Goal: Task Accomplishment & Management: Use online tool/utility

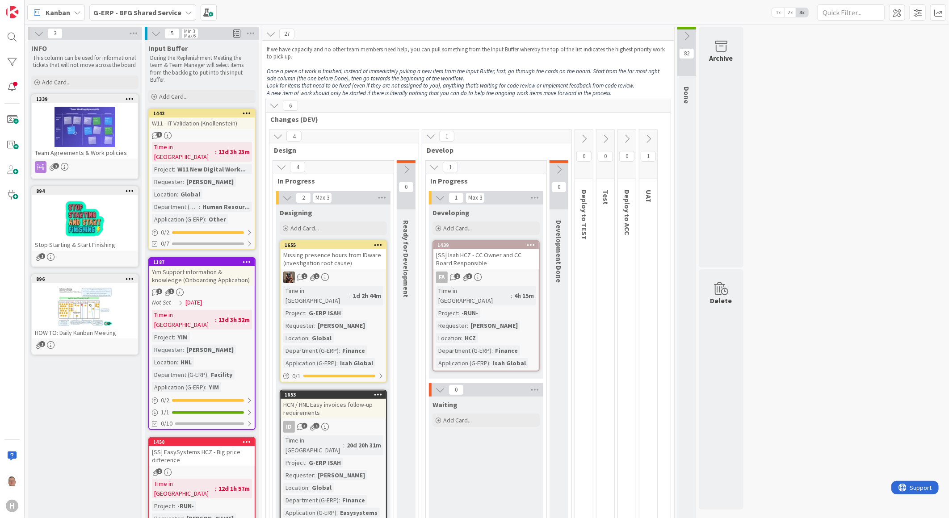
click at [75, 16] on div "Kanban" at bounding box center [56, 12] width 58 height 16
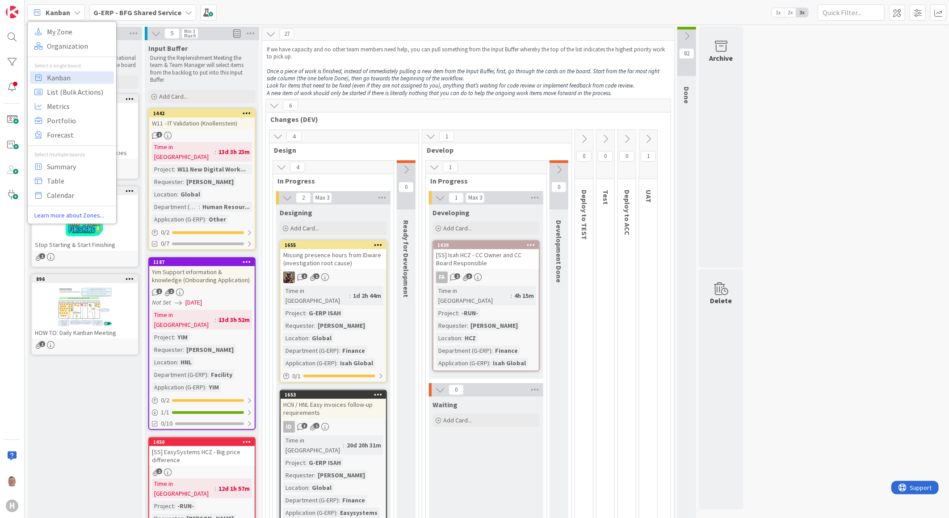
click at [127, 13] on b "G-ERP - BFG Shared Service" at bounding box center [137, 12] width 88 height 9
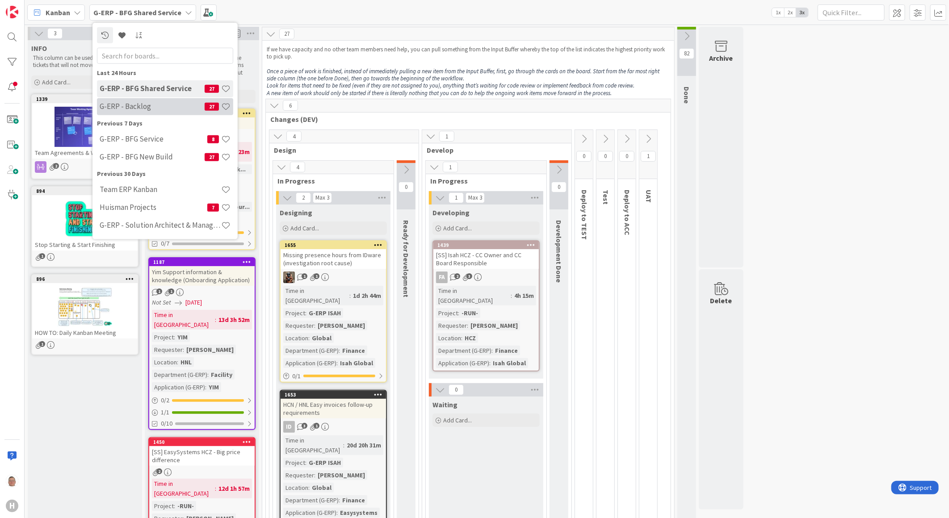
click at [126, 104] on h4 "G-ERP - Backlog" at bounding box center [152, 106] width 105 height 9
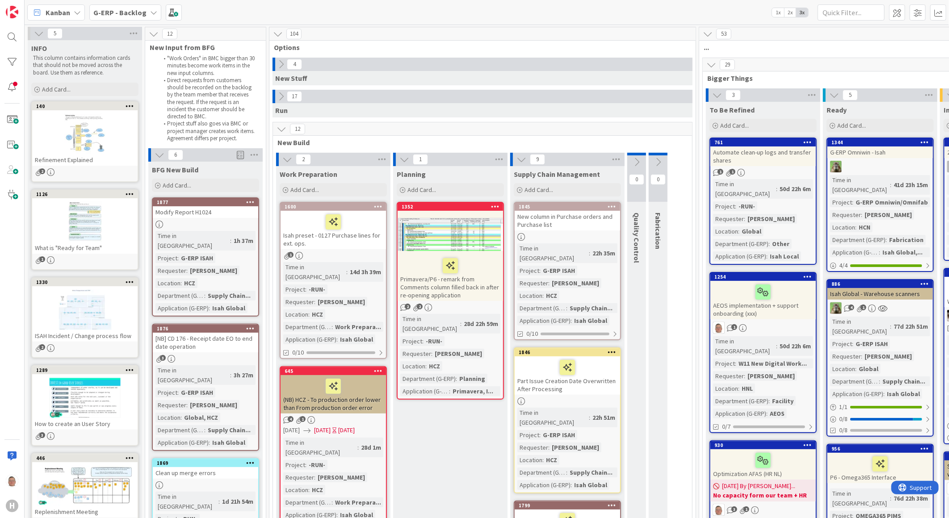
click at [239, 155] on span at bounding box center [240, 154] width 7 height 13
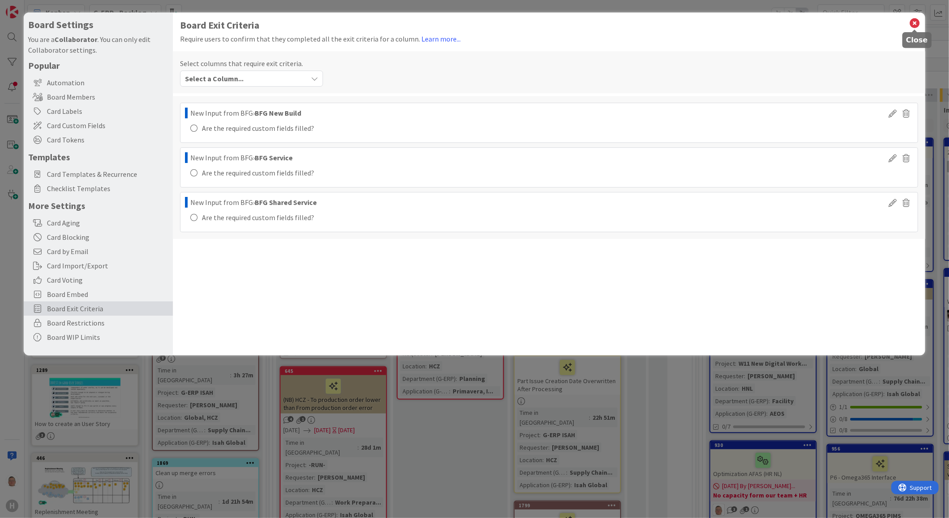
click at [914, 21] on icon at bounding box center [915, 23] width 12 height 13
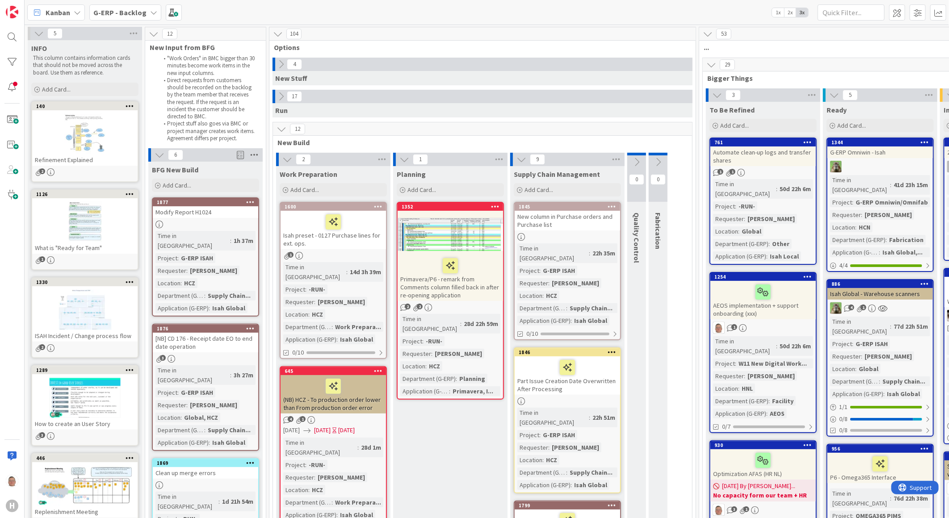
click at [256, 155] on icon at bounding box center [254, 154] width 12 height 13
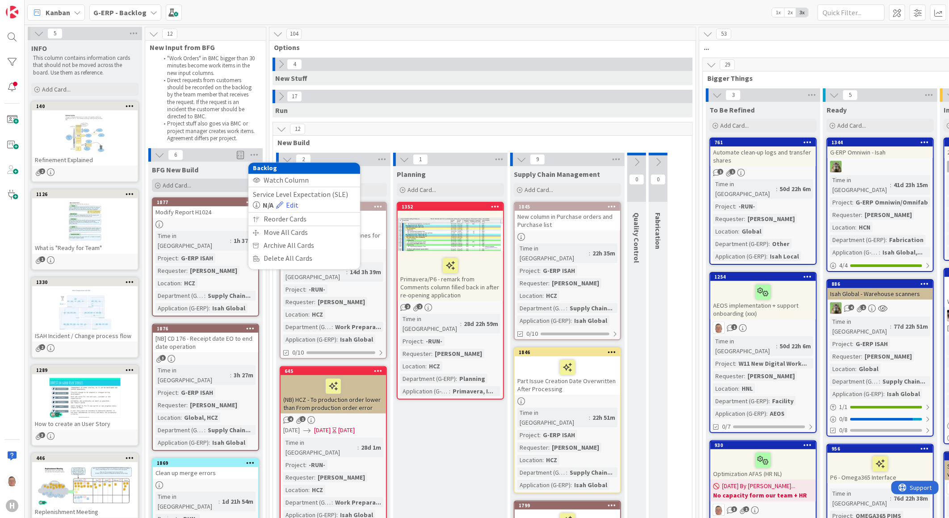
click at [157, 184] on icon at bounding box center [157, 185] width 5 height 5
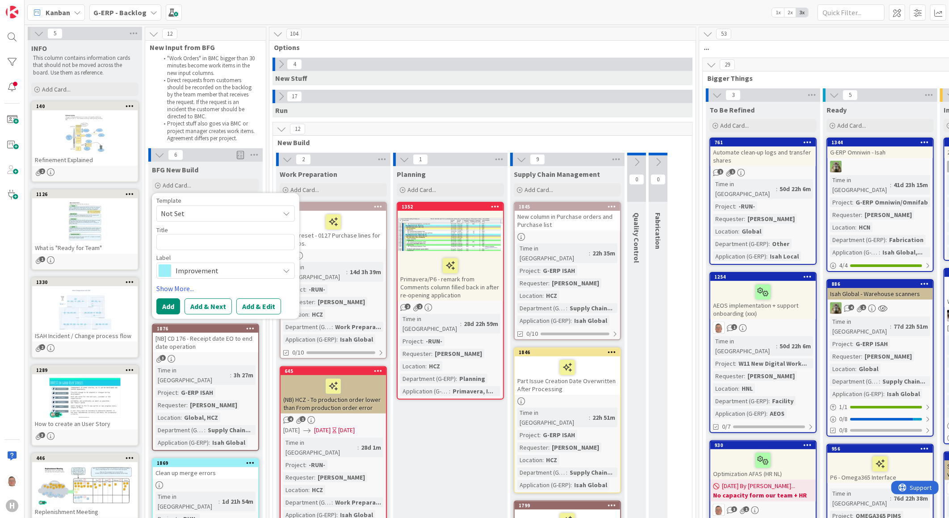
click at [193, 212] on span "Not Set" at bounding box center [217, 214] width 112 height 12
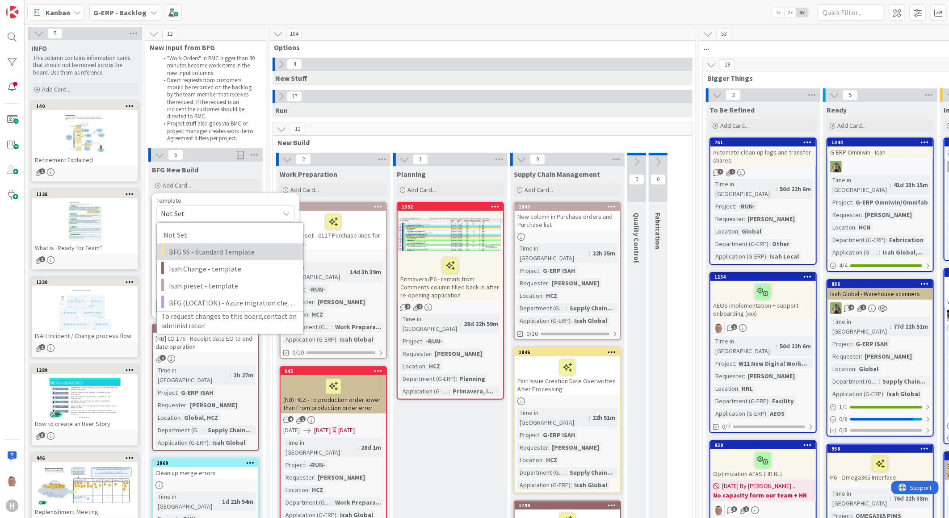
click at [192, 256] on span "BFG SS - Standard Template" at bounding box center [233, 252] width 128 height 12
type textarea "x"
type textarea "BFG SS - Standard Template"
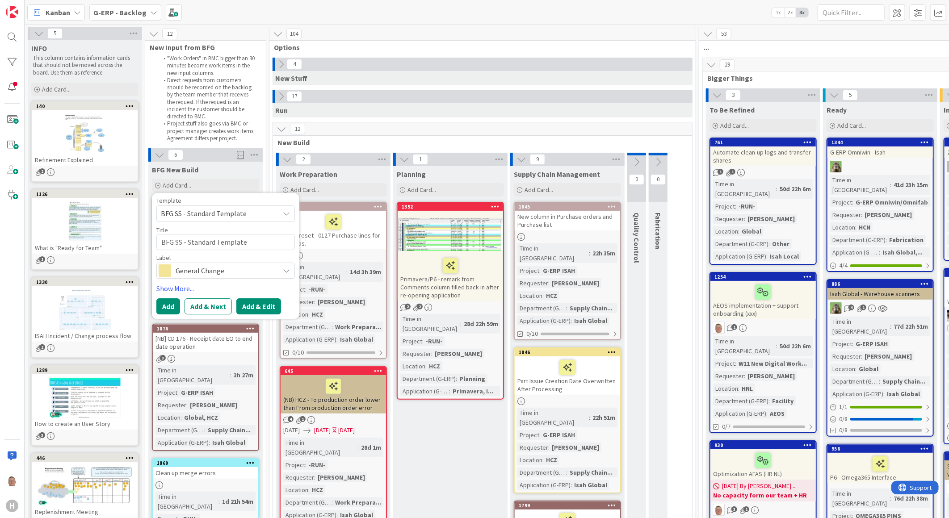
click at [259, 308] on button "Add & Edit" at bounding box center [258, 306] width 45 height 16
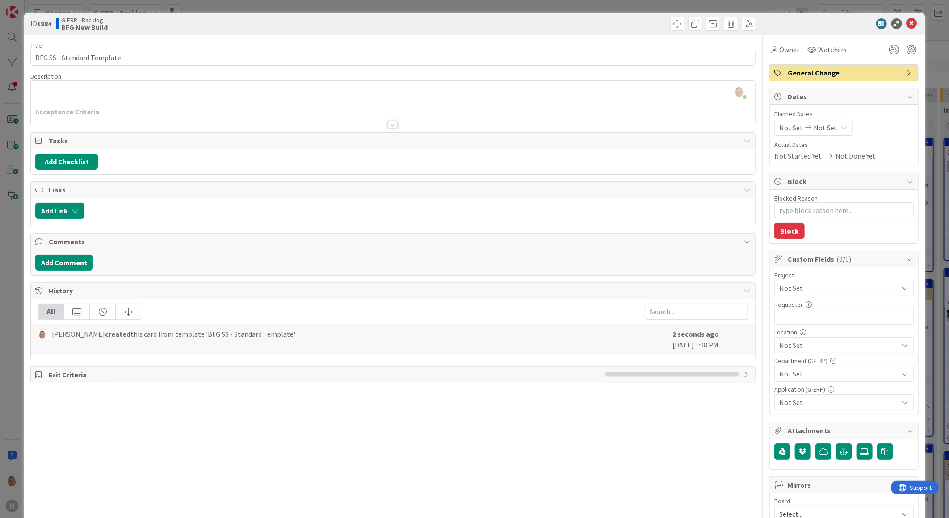
click at [153, 105] on div at bounding box center [393, 113] width 724 height 23
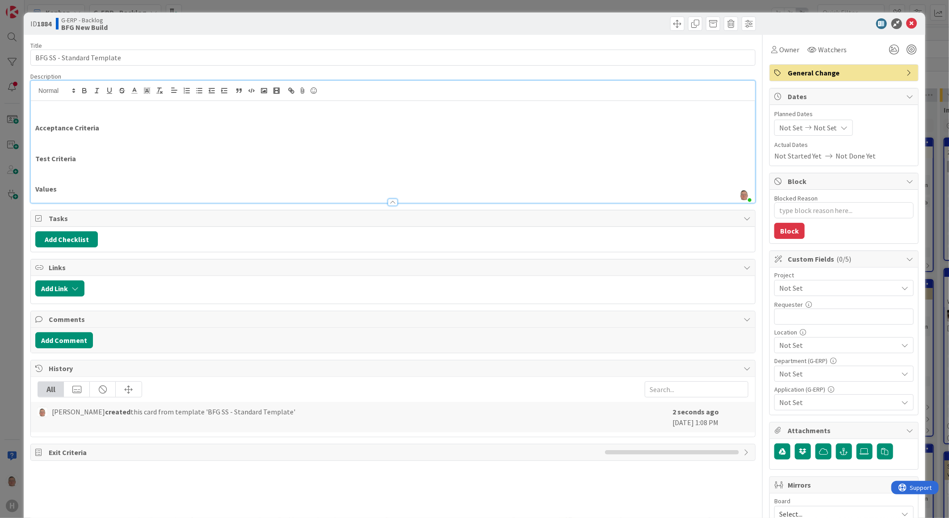
click at [90, 110] on p at bounding box center [392, 108] width 715 height 10
click at [907, 22] on icon at bounding box center [911, 23] width 11 height 11
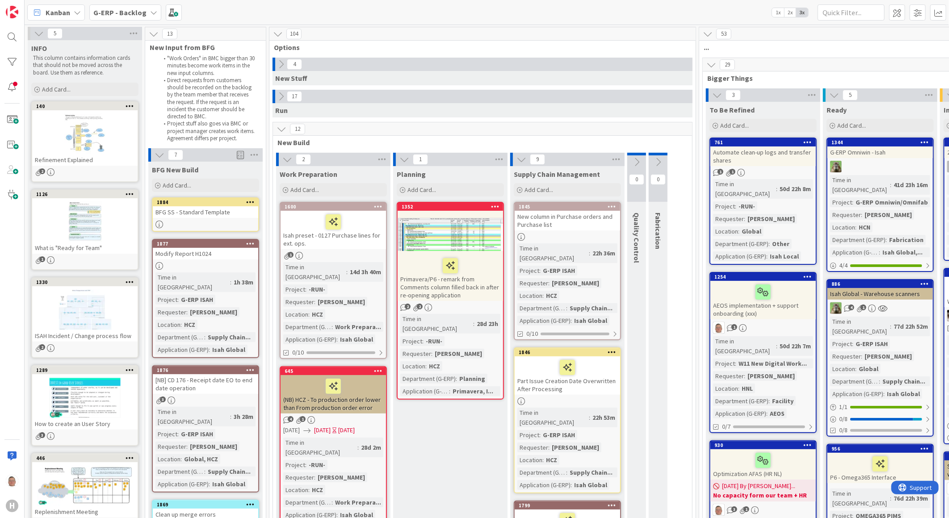
click at [253, 199] on icon at bounding box center [250, 202] width 8 height 6
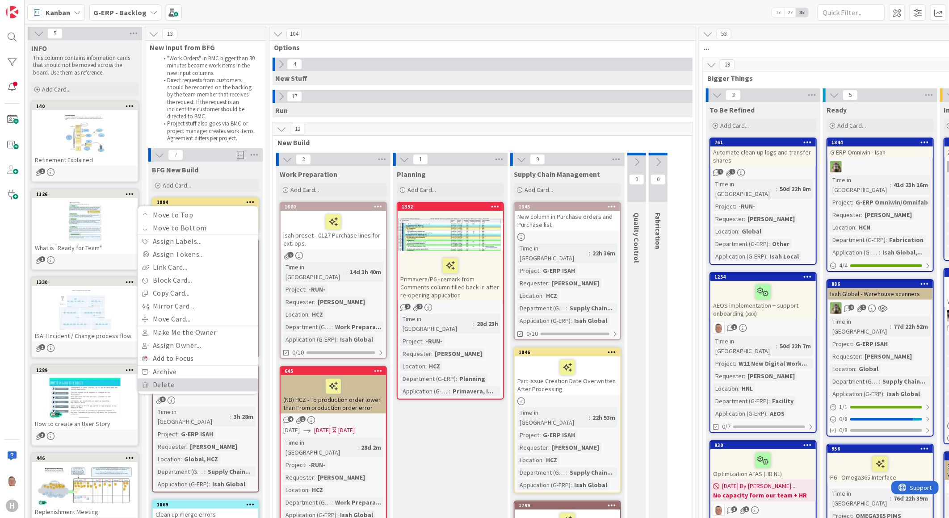
click at [159, 382] on link "Delete" at bounding box center [198, 385] width 121 height 13
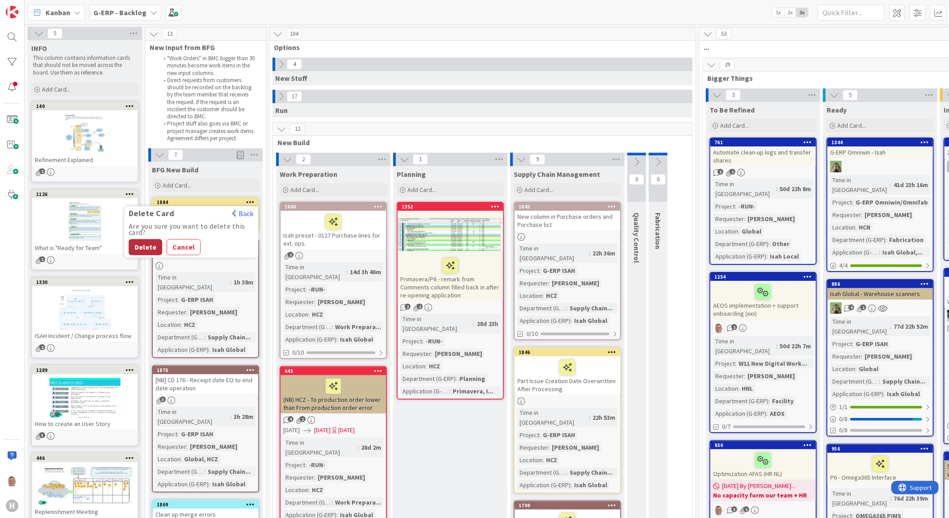
click at [140, 246] on button "Delete" at bounding box center [146, 247] width 34 height 16
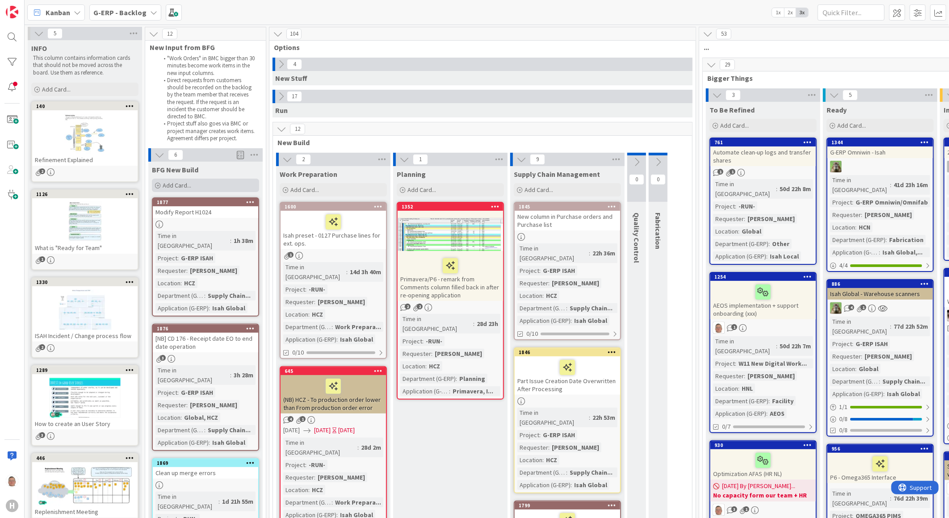
click at [153, 184] on div "Add Card..." at bounding box center [205, 185] width 107 height 13
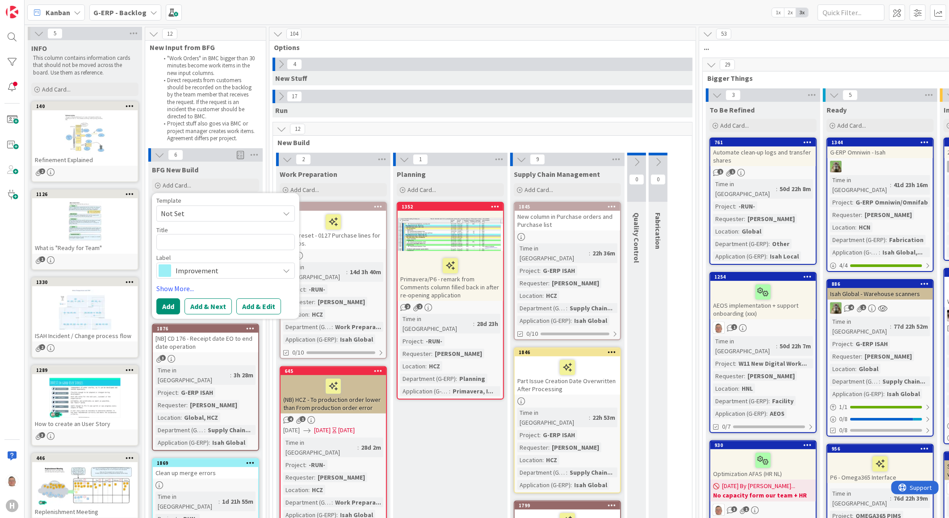
click at [207, 273] on span "Improvement" at bounding box center [225, 270] width 99 height 13
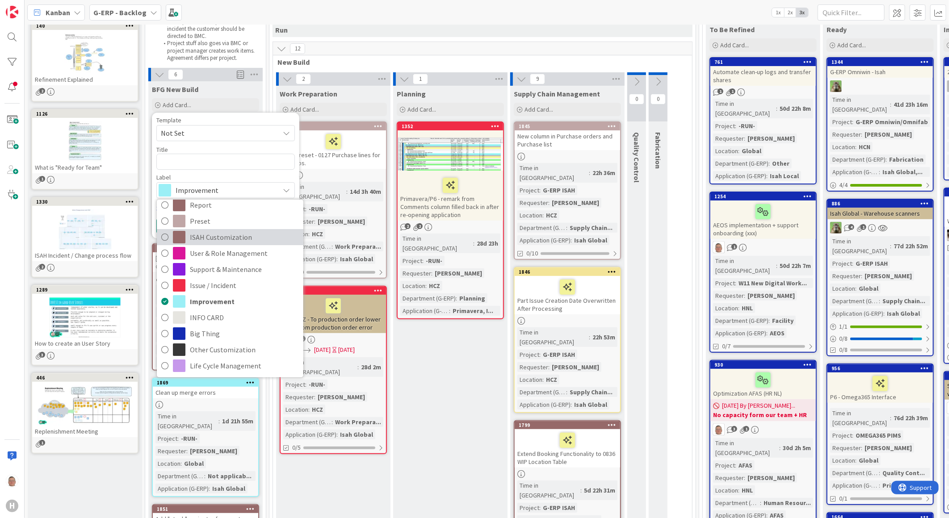
scroll to position [99, 0]
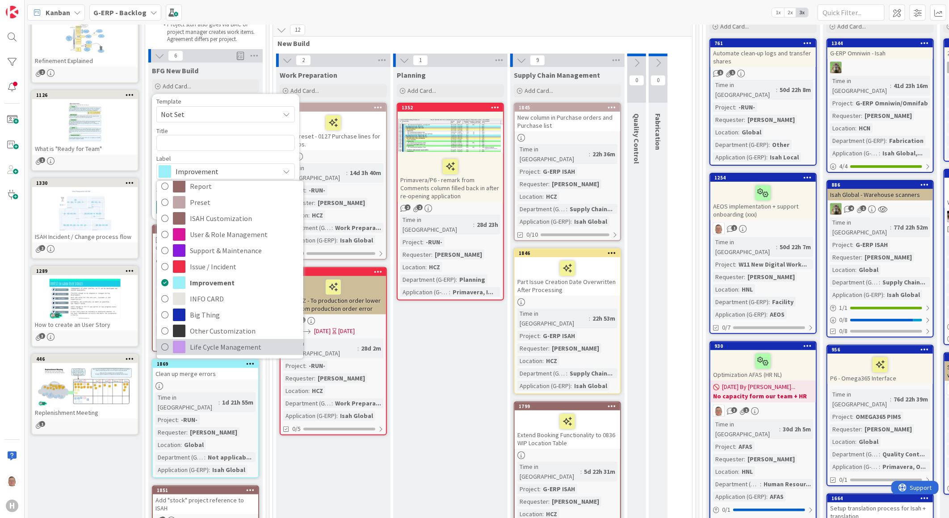
click at [201, 346] on span "Life Cycle Management" at bounding box center [244, 346] width 109 height 13
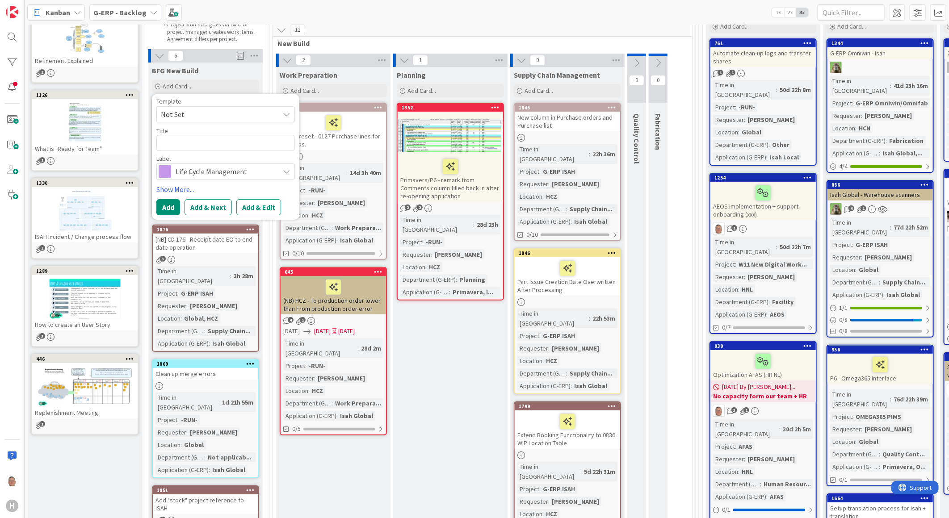
click at [210, 113] on span "Not Set" at bounding box center [217, 115] width 112 height 12
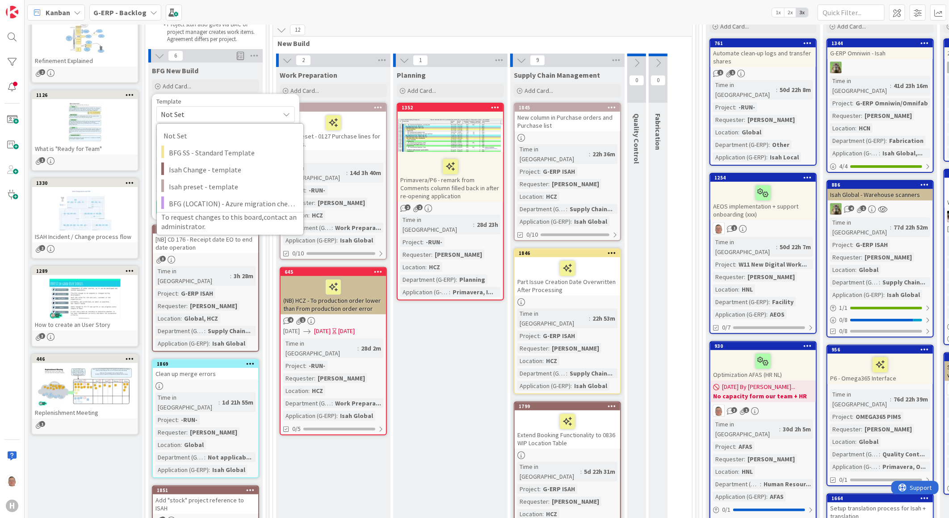
click at [222, 106] on span "Not Set" at bounding box center [225, 114] width 138 height 16
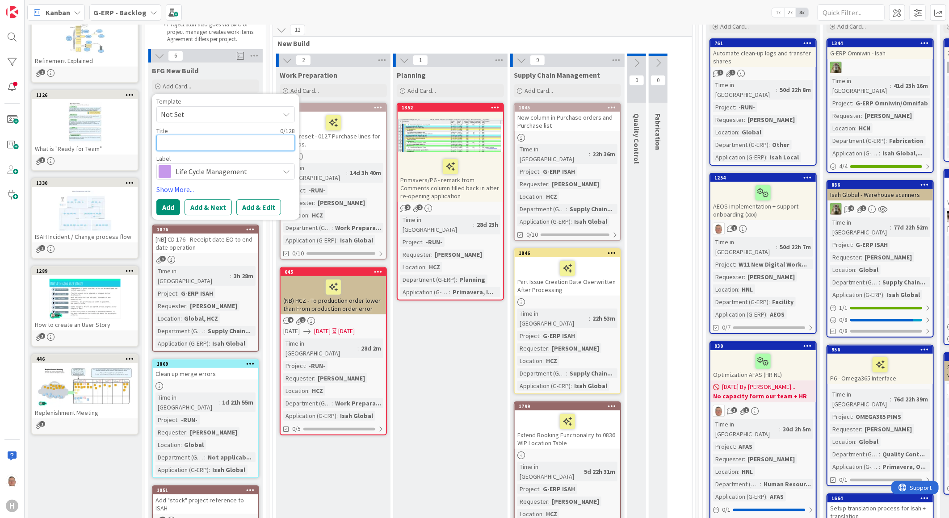
click at [191, 140] on textarea at bounding box center [225, 143] width 138 height 16
click at [217, 143] on textarea at bounding box center [225, 143] width 138 height 16
paste textarea "xls and .doc documents cannot be opened anymore with [PERSON_NAME] laptops by t…"
type textarea "x"
type textarea "xls and .doc documents cannot be opened anymore with [PERSON_NAME] laptops by t…"
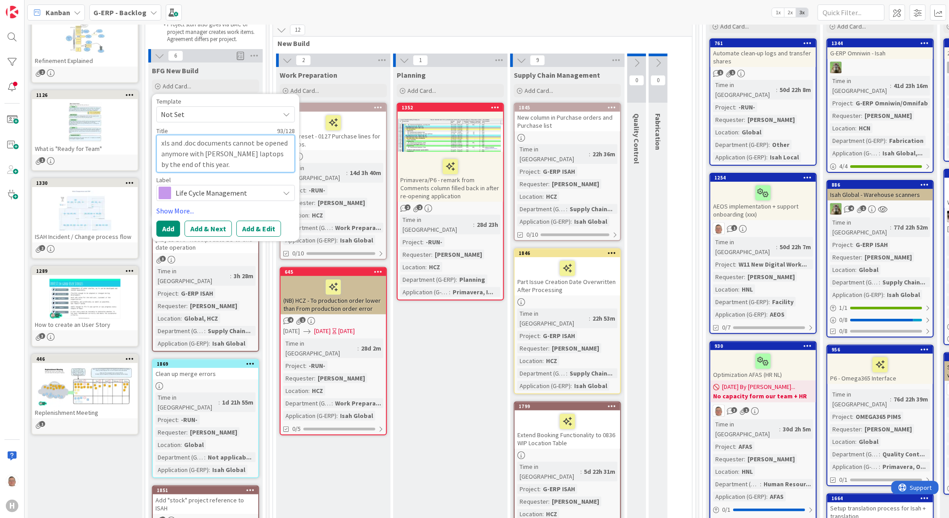
click at [225, 146] on textarea "xls and .doc documents cannot be opened anymore with [PERSON_NAME] laptops by t…" at bounding box center [225, 154] width 138 height 38
type textarea "x"
type textarea "X and .doc documents cannot be opened anymore with [PERSON_NAME] laptops by the…"
type textarea "x"
type textarea "XL and .doc documents cannot be opened anymore with [PERSON_NAME] laptops by th…"
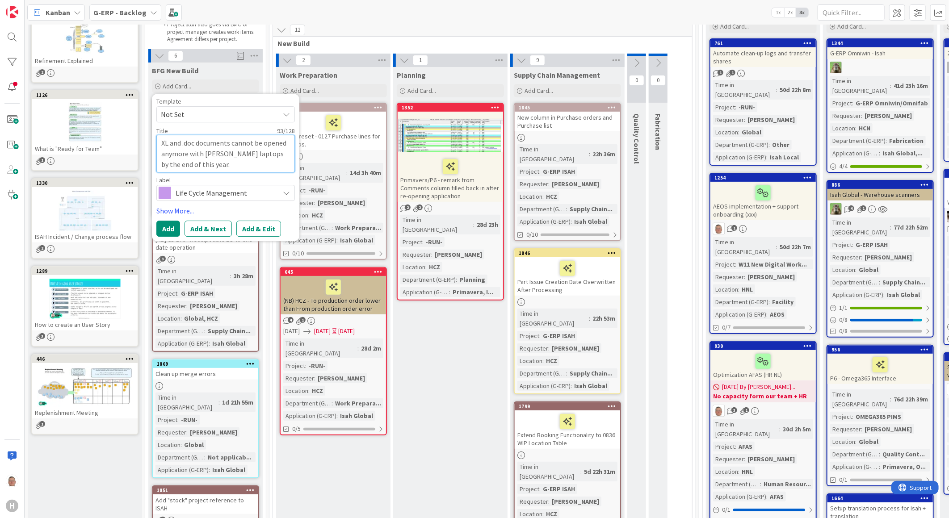
type textarea "x"
type textarea "XLS and .doc documents cannot be opened anymore with [PERSON_NAME] laptops by t…"
type textarea "x"
type textarea ".XLS and .doc documents cannot be opened anymore with [PERSON_NAME] laptops by …"
type textarea "x"
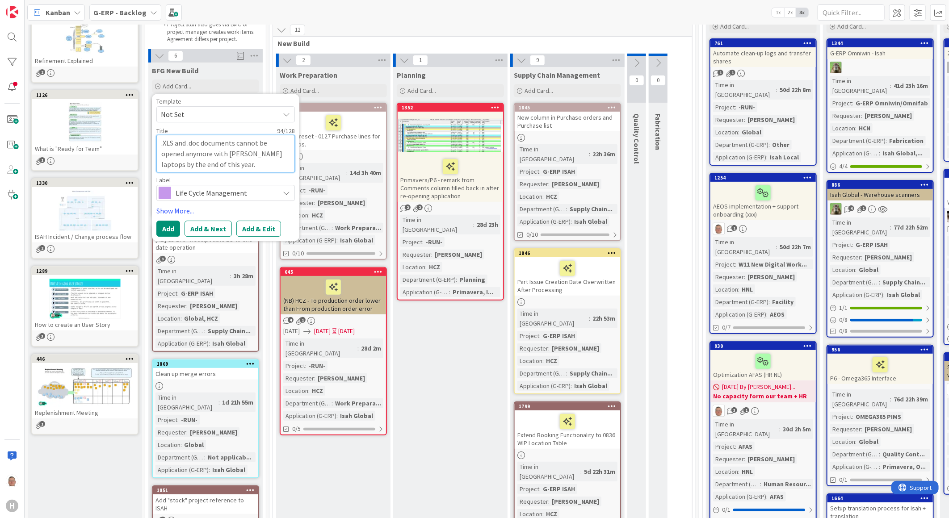
type textarea ".XLS and .D documents cannot be opened anymore with [PERSON_NAME] laptops by th…"
type textarea "x"
type textarea ".XLS and .DO documents cannot be opened anymore with [PERSON_NAME] laptops by t…"
type textarea "x"
type textarea ".XLS and .DOC documents cannot be opened anymore with [PERSON_NAME] laptops by …"
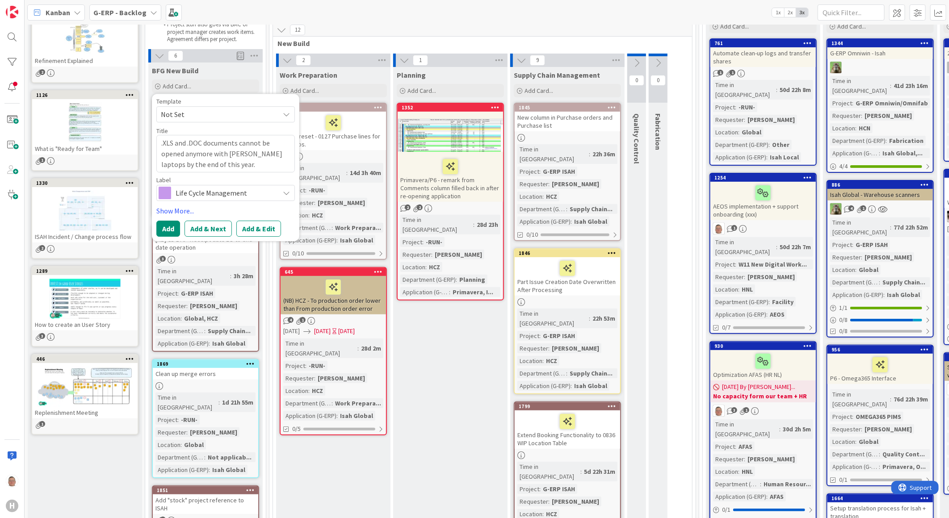
click at [221, 127] on div "Title 94 / 128" at bounding box center [225, 131] width 138 height 8
click at [265, 230] on button "Add & Edit" at bounding box center [258, 229] width 45 height 16
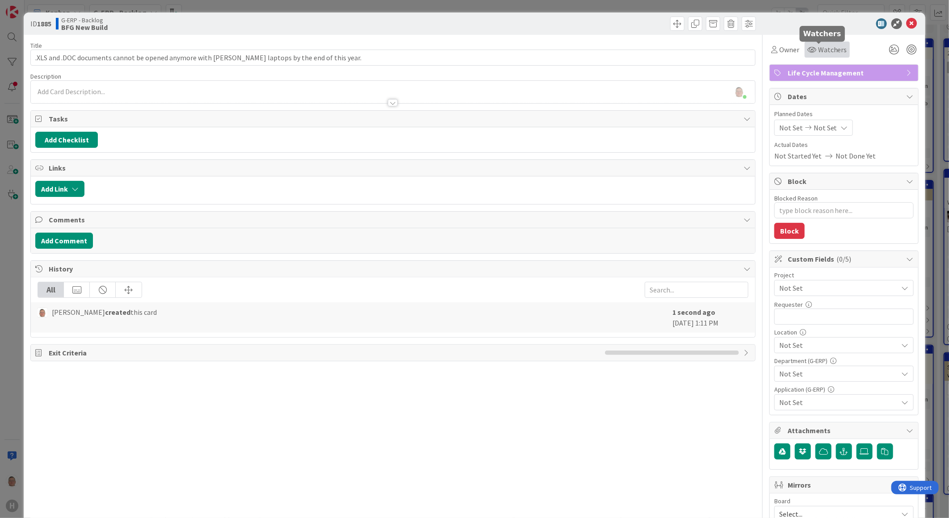
click at [807, 45] on div "Watchers" at bounding box center [827, 49] width 40 height 11
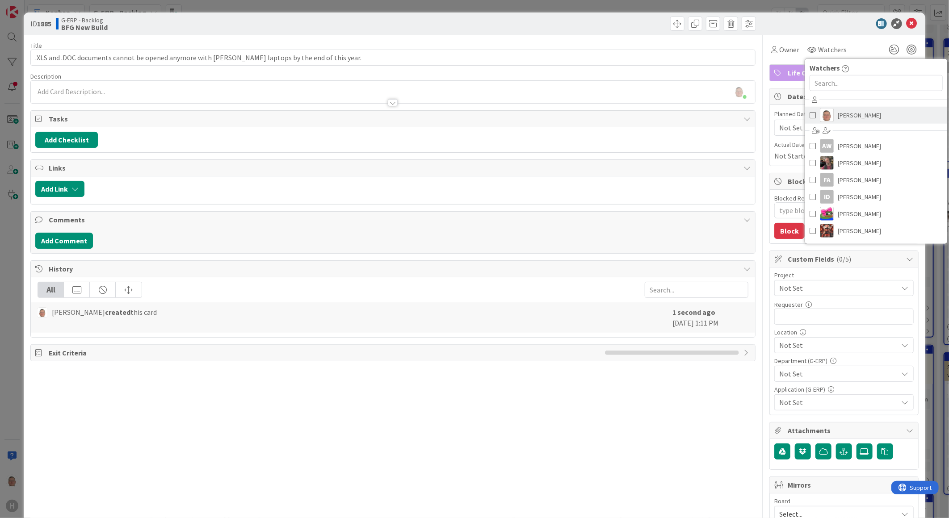
click at [842, 118] on span "[PERSON_NAME]" at bounding box center [859, 115] width 43 height 13
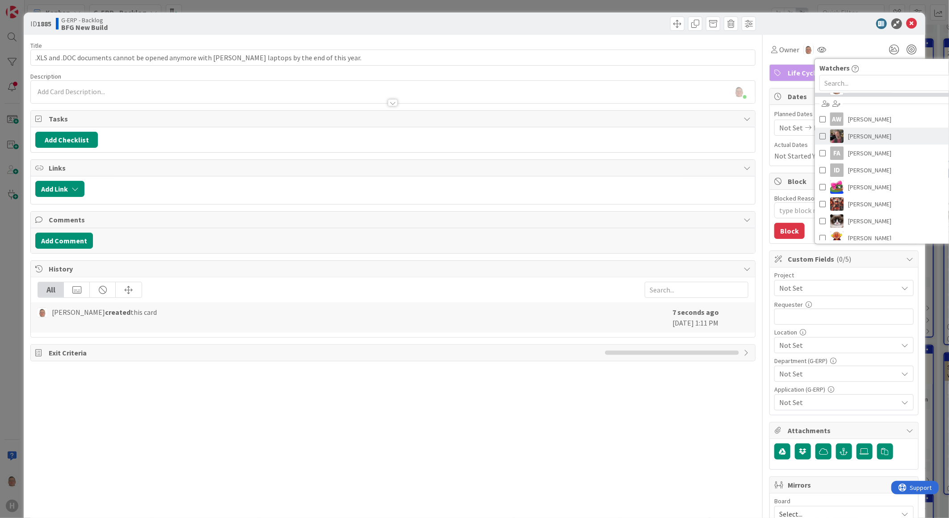
scroll to position [50, 0]
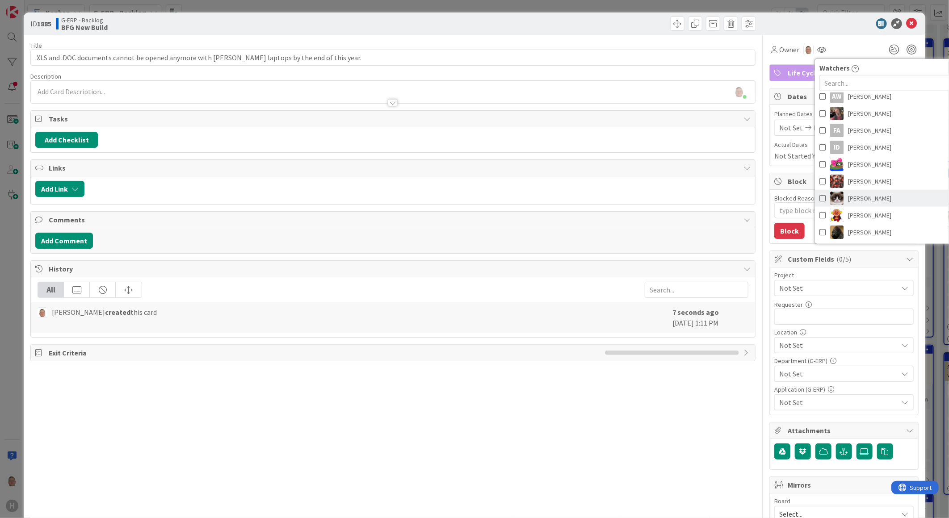
click at [865, 197] on span "[PERSON_NAME]" at bounding box center [869, 198] width 43 height 13
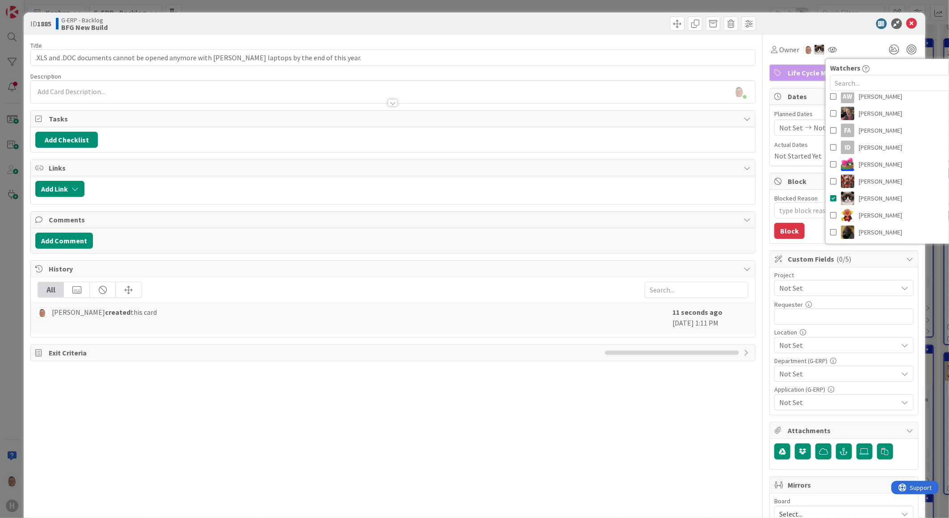
click at [822, 287] on span "Not Set" at bounding box center [836, 288] width 114 height 13
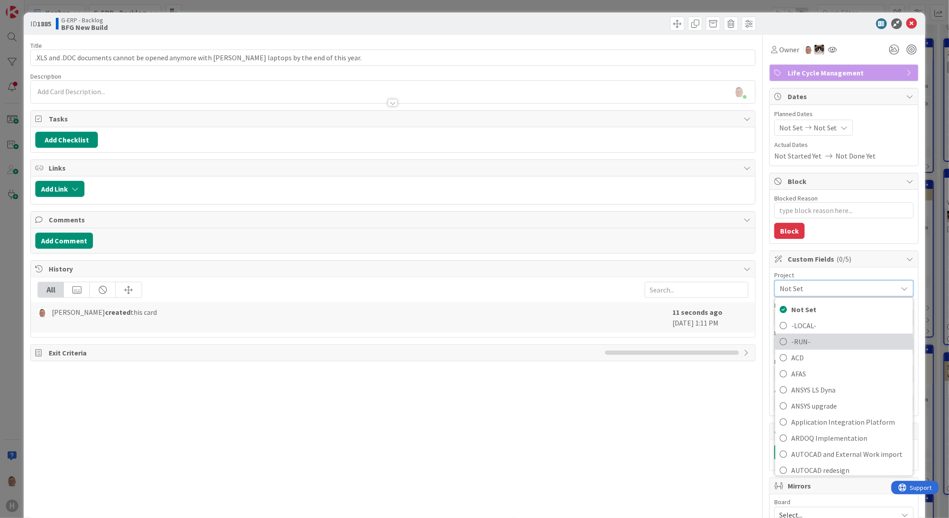
click at [791, 344] on span "-RUN-" at bounding box center [849, 341] width 117 height 13
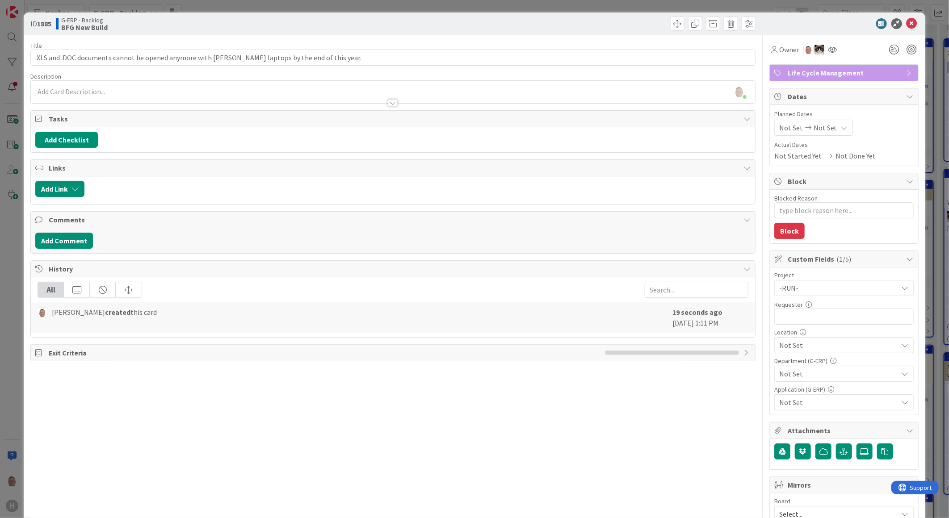
type textarea "x"
click at [819, 319] on input "text" at bounding box center [843, 317] width 139 height 16
click at [805, 315] on input "text" at bounding box center [843, 317] width 139 height 16
paste input "[PERSON_NAME]"
type input "[PERSON_NAME]"
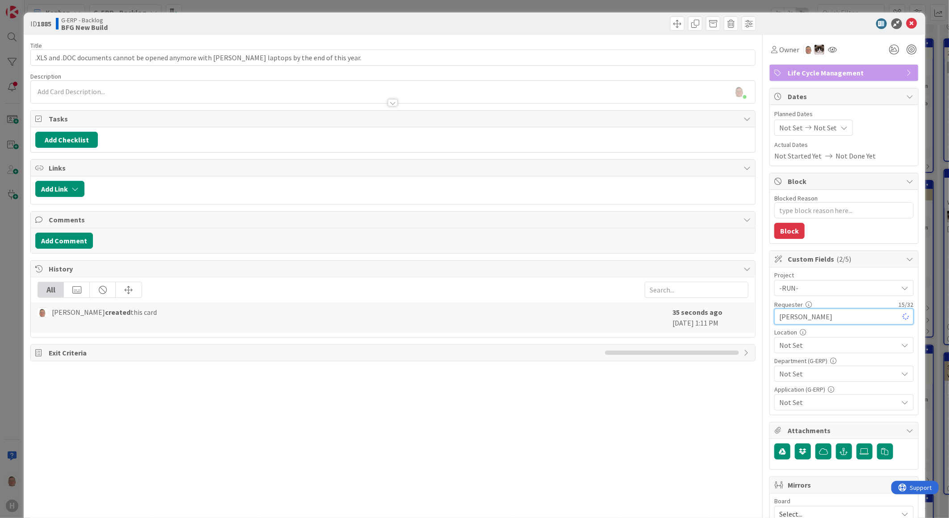
type textarea "x"
type input "[PERSON_NAME]"
click at [798, 348] on span "Not Set" at bounding box center [838, 345] width 119 height 11
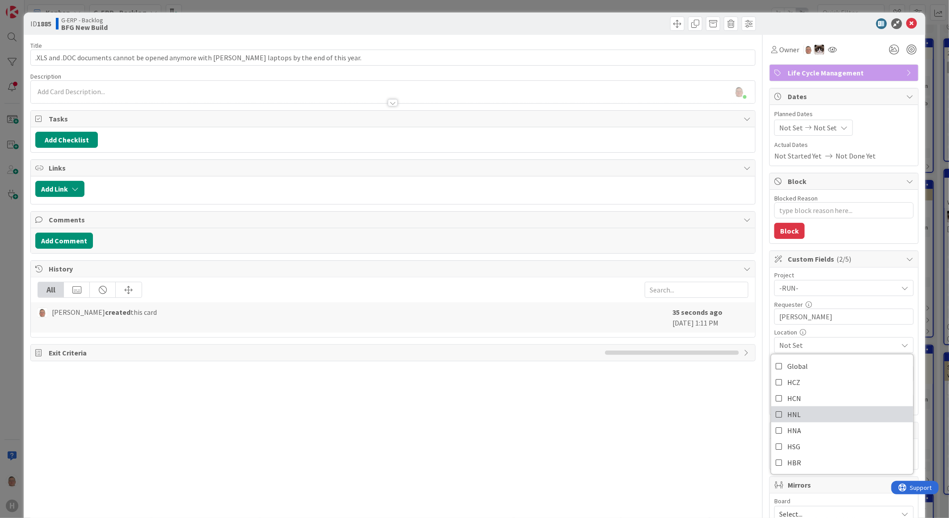
click at [792, 414] on span "HNL" at bounding box center [793, 414] width 13 height 13
click at [808, 345] on span "HNL" at bounding box center [838, 345] width 119 height 11
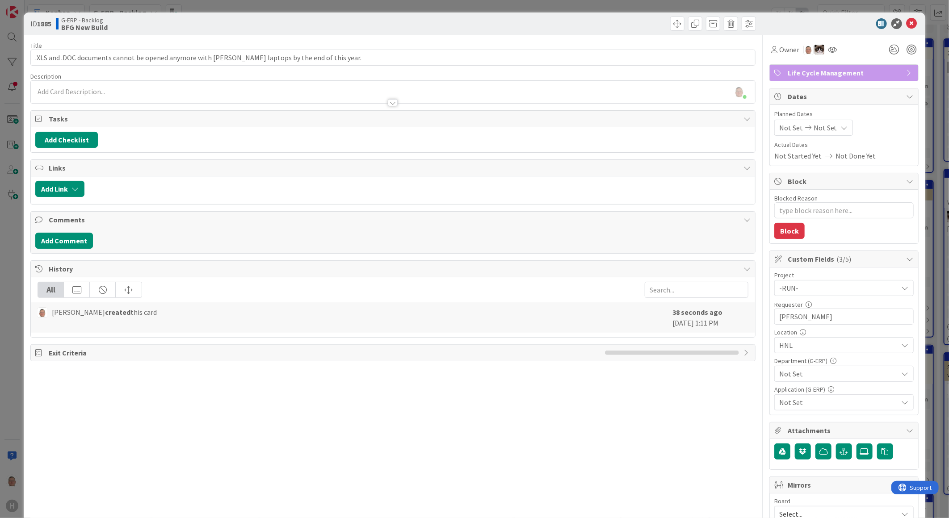
click at [800, 378] on span "Not Set" at bounding box center [838, 374] width 119 height 11
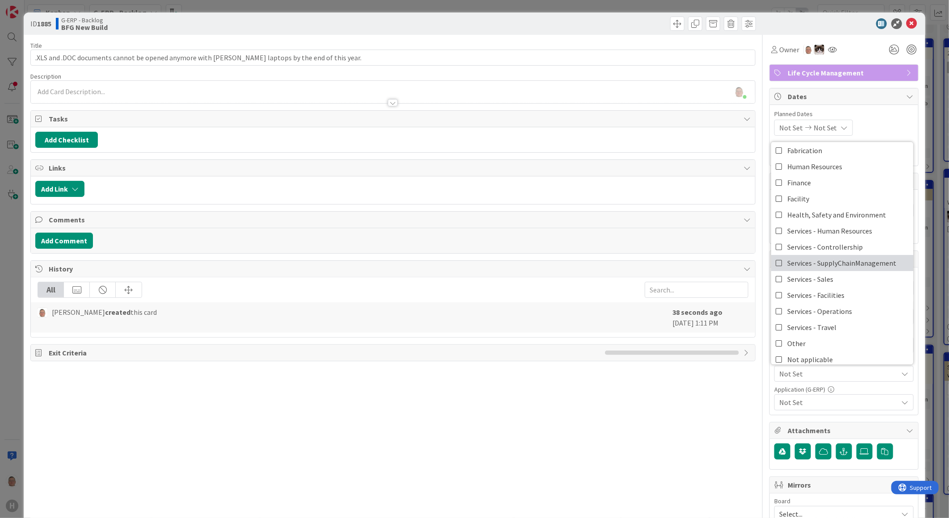
scroll to position [74, 0]
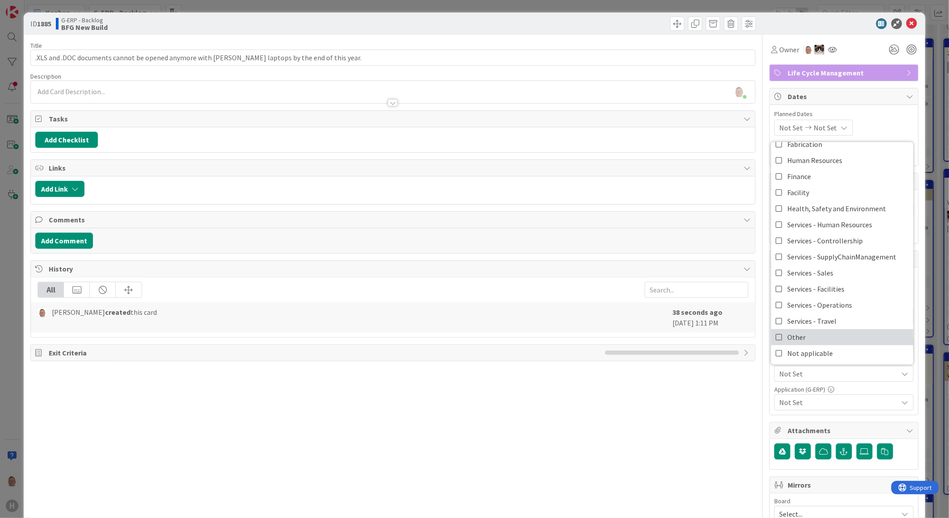
click at [775, 335] on icon at bounding box center [778, 337] width 7 height 13
click at [775, 340] on icon at bounding box center [778, 337] width 7 height 13
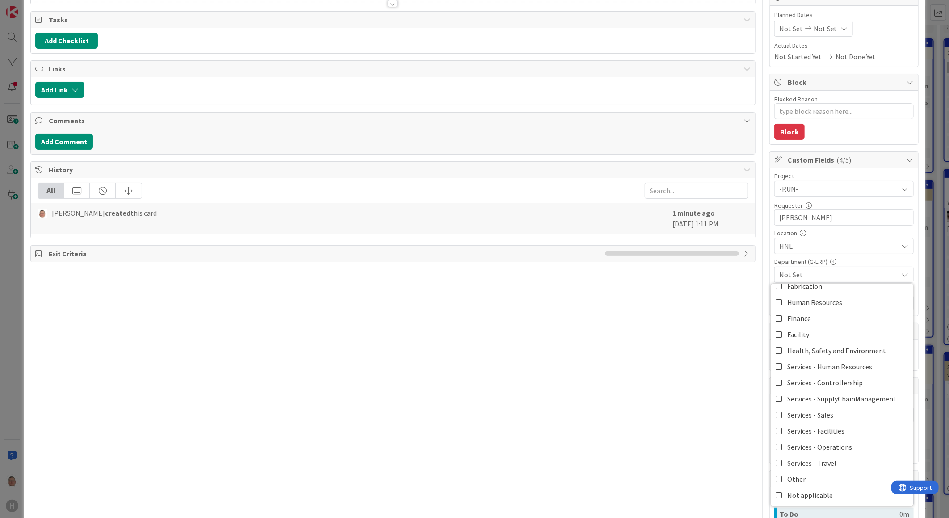
click at [793, 247] on span "HNL" at bounding box center [838, 246] width 119 height 11
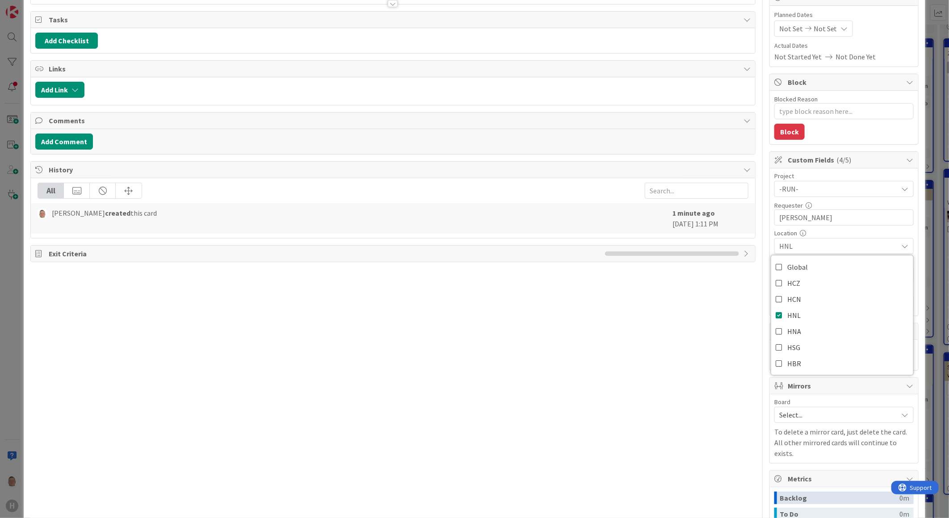
click at [835, 244] on span "HNL" at bounding box center [838, 246] width 119 height 11
click at [798, 305] on span "Not Set" at bounding box center [838, 303] width 119 height 11
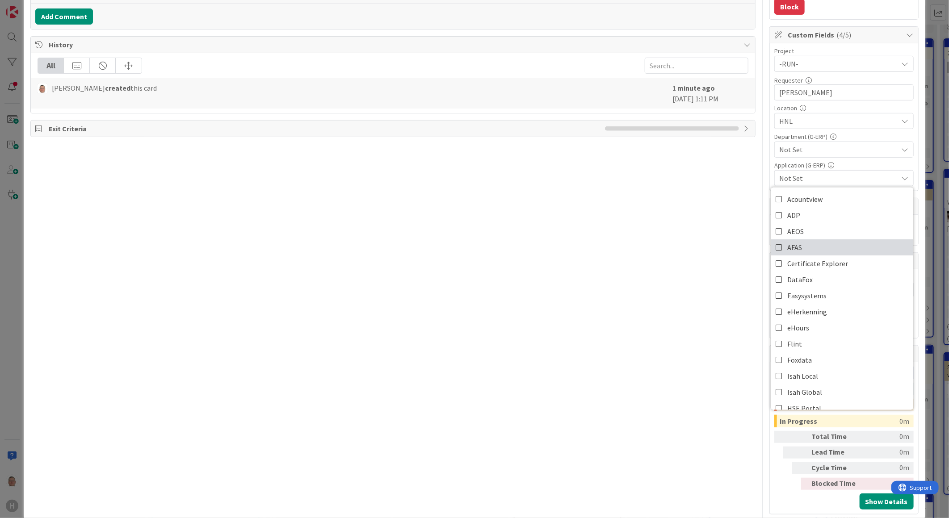
scroll to position [230, 0]
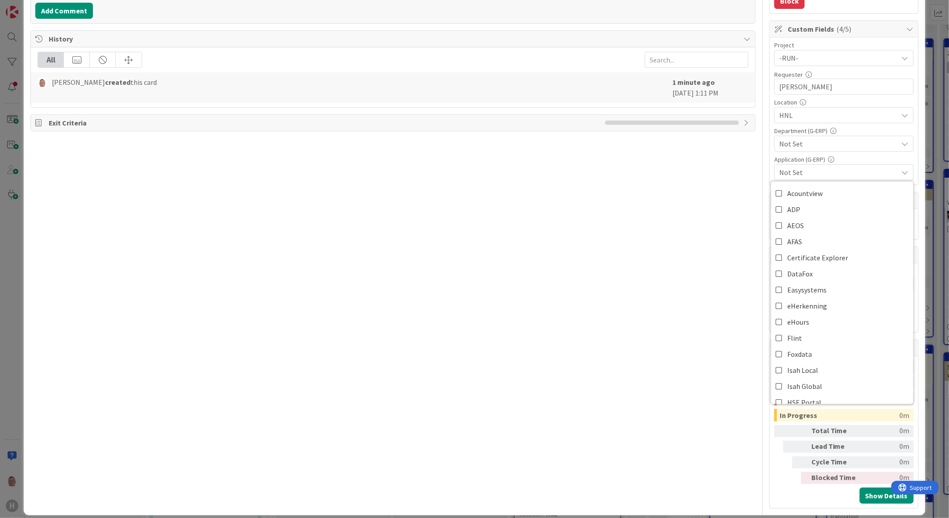
click at [791, 145] on span "Not Set" at bounding box center [838, 143] width 119 height 11
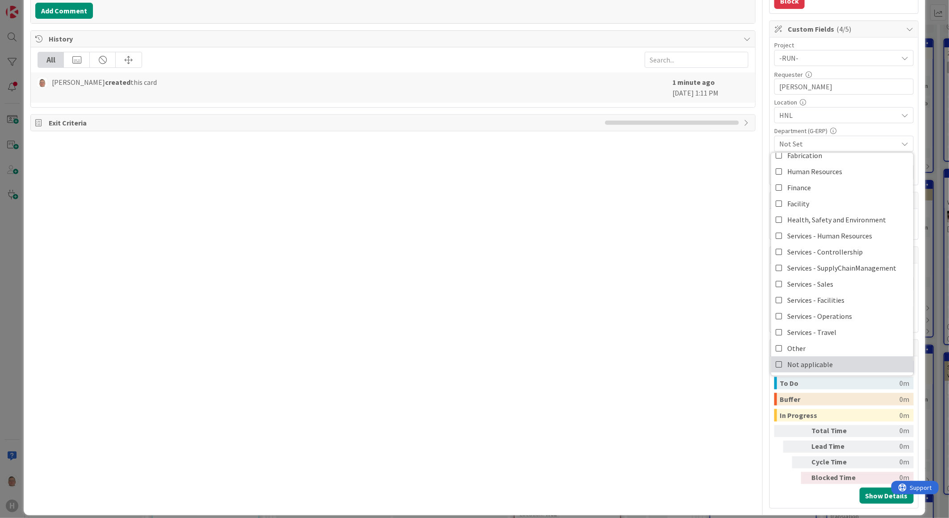
click at [795, 360] on span "Not applicable" at bounding box center [810, 364] width 46 height 13
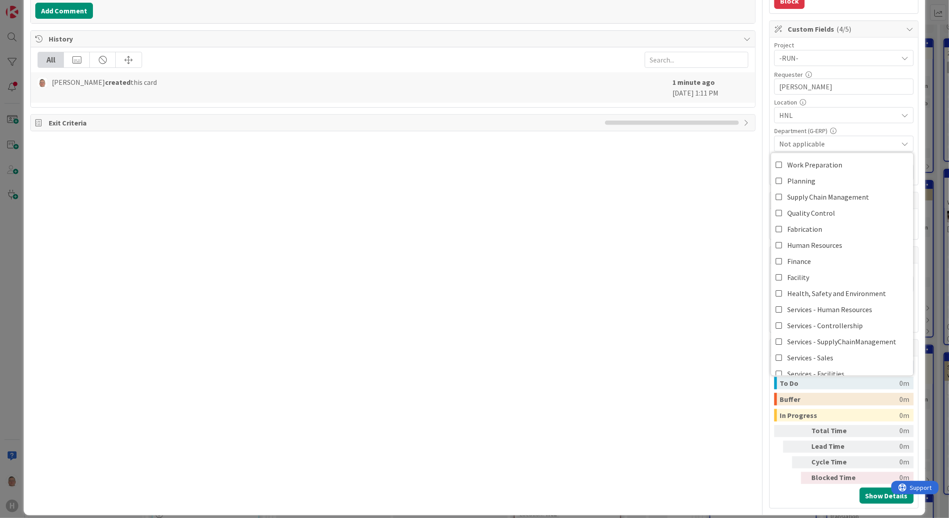
click at [712, 241] on div "Title 94 / 128 .XLS and .DOC documents cannot be opened anymore with [PERSON_NA…" at bounding box center [392, 157] width 725 height 704
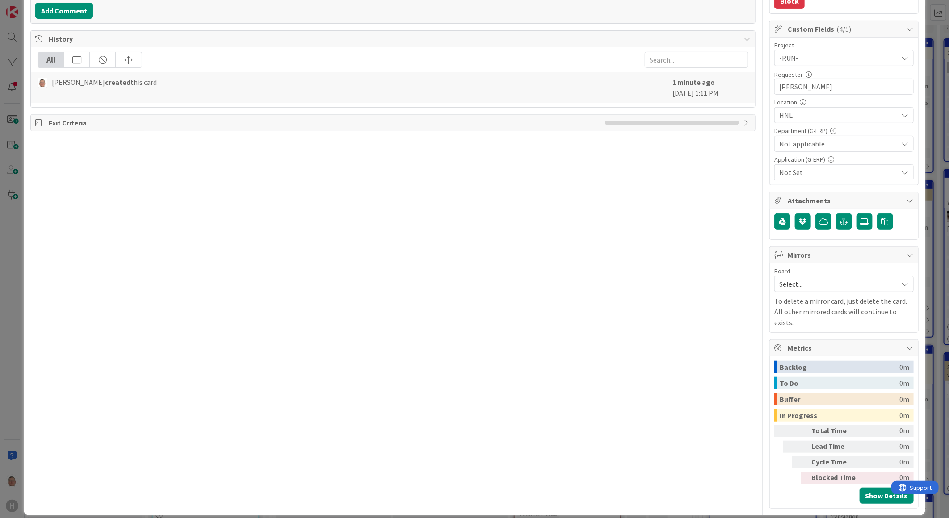
click at [784, 173] on span "Not Set" at bounding box center [838, 172] width 119 height 11
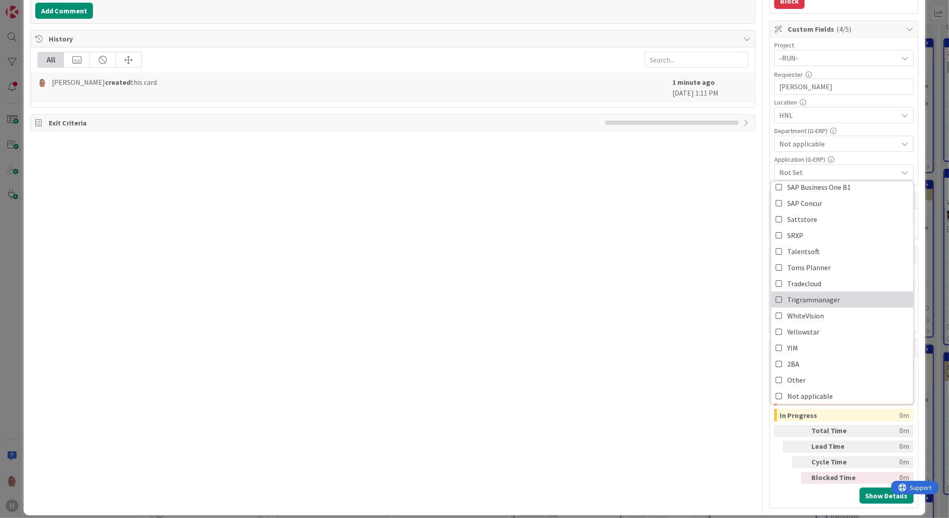
scroll to position [411, 0]
click at [775, 390] on icon at bounding box center [778, 392] width 7 height 13
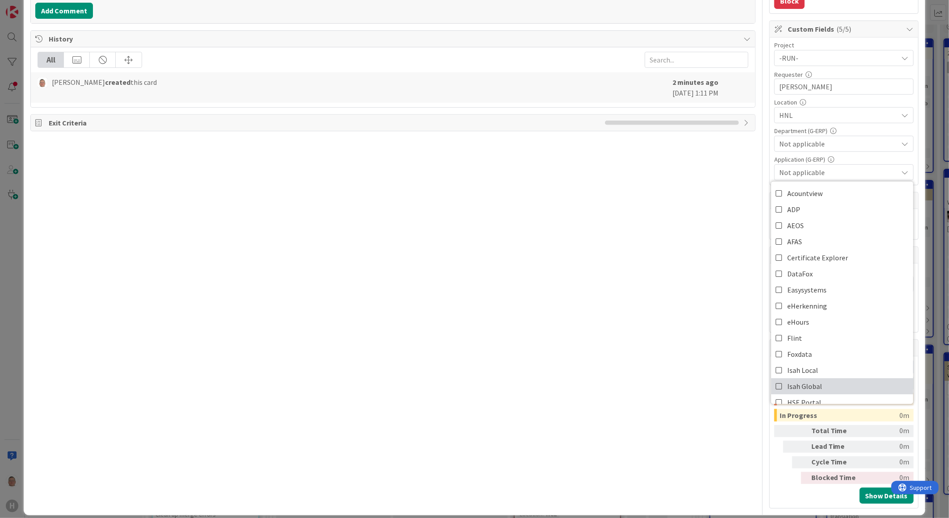
type textarea "x"
click at [620, 305] on div "Title 94 / 128 .XLS and .DOC documents cannot be opened anymore with [PERSON_NA…" at bounding box center [392, 157] width 725 height 704
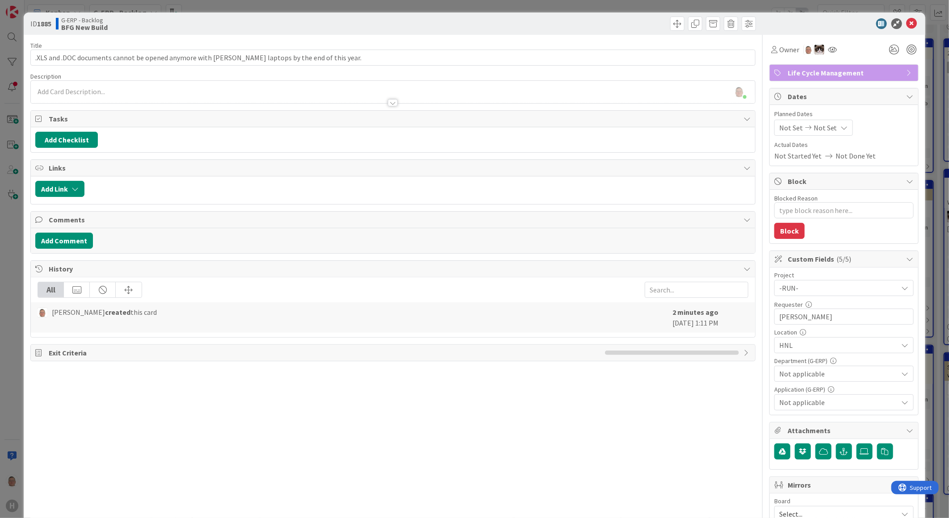
click at [62, 92] on div "[PERSON_NAME] joined 2 m ago" at bounding box center [393, 92] width 724 height 22
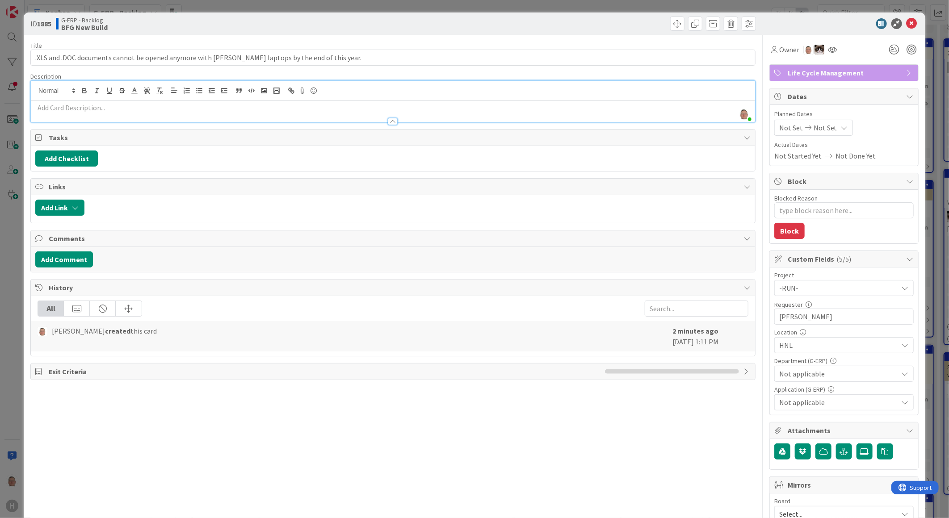
click at [105, 109] on p at bounding box center [392, 108] width 715 height 10
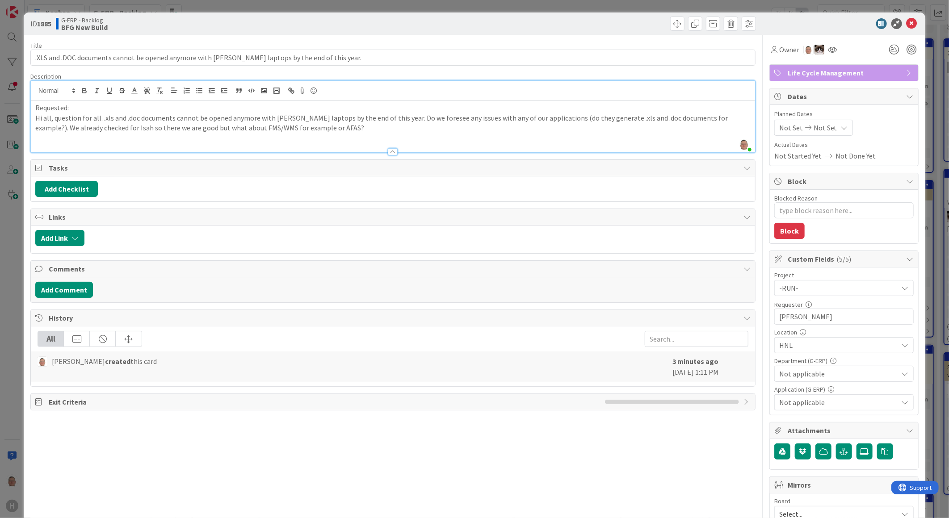
type textarea "x"
click at [80, 189] on button "Add Checklist" at bounding box center [66, 189] width 63 height 16
type input "Application list to check"
click at [56, 254] on button "Add" at bounding box center [52, 252] width 24 height 16
type textarea "x"
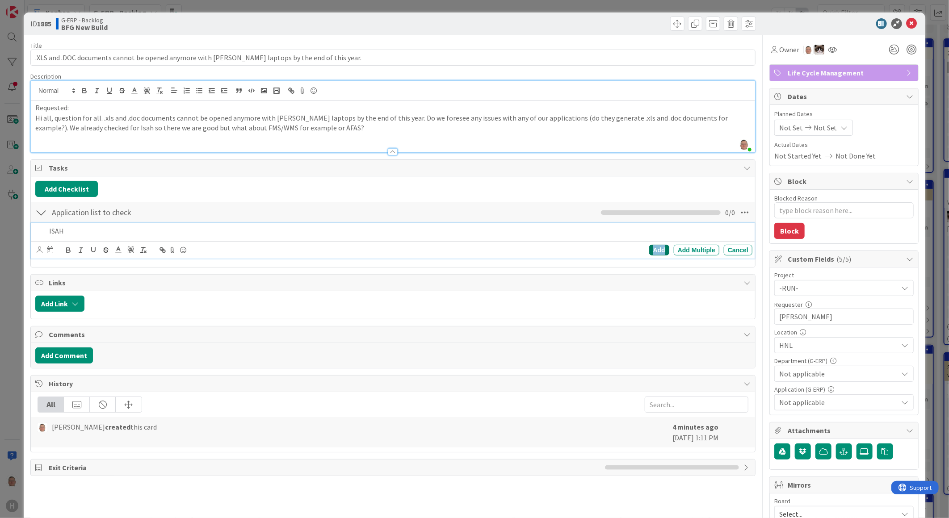
click at [650, 248] on div "Add" at bounding box center [659, 250] width 20 height 11
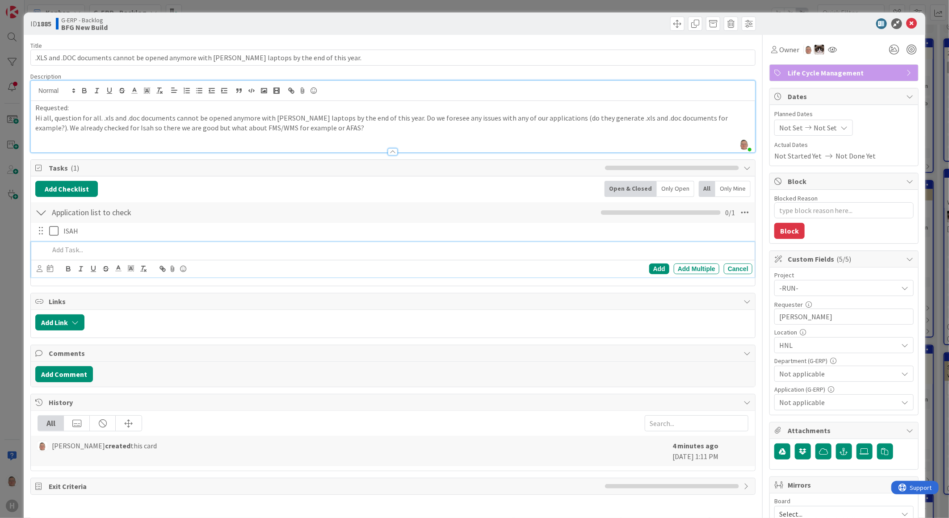
click at [79, 251] on p at bounding box center [399, 250] width 700 height 10
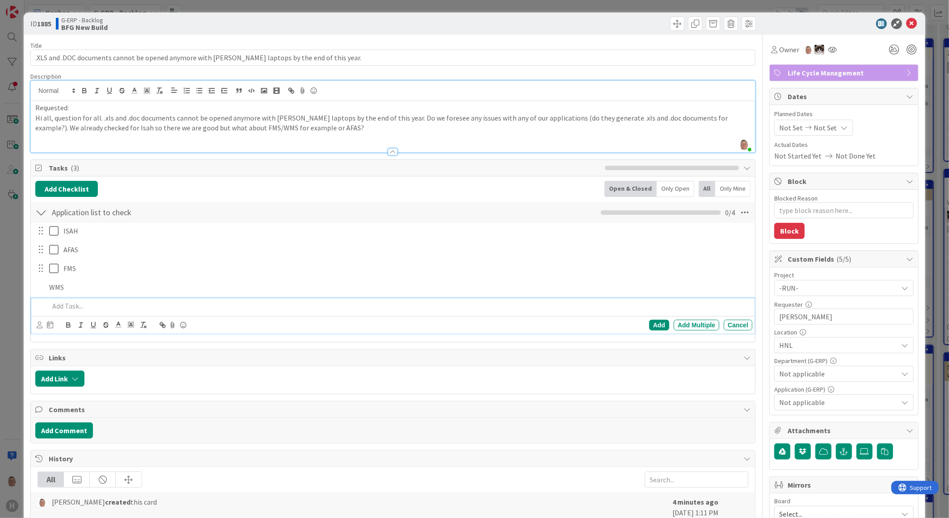
type textarea "x"
click at [901, 402] on icon at bounding box center [904, 402] width 7 height 7
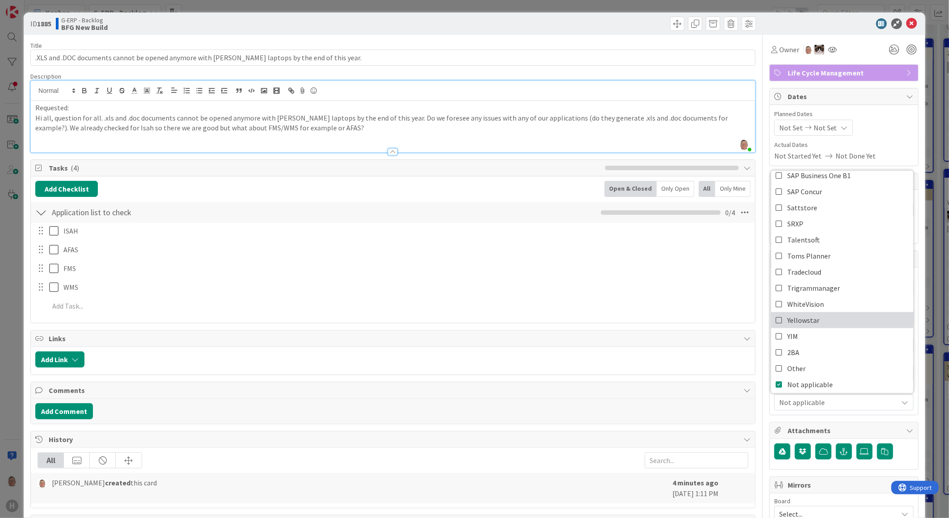
scroll to position [411, 0]
drag, startPoint x: 98, startPoint y: 128, endPoint x: 92, endPoint y: 151, distance: 23.3
click at [92, 151] on div at bounding box center [393, 147] width 724 height 9
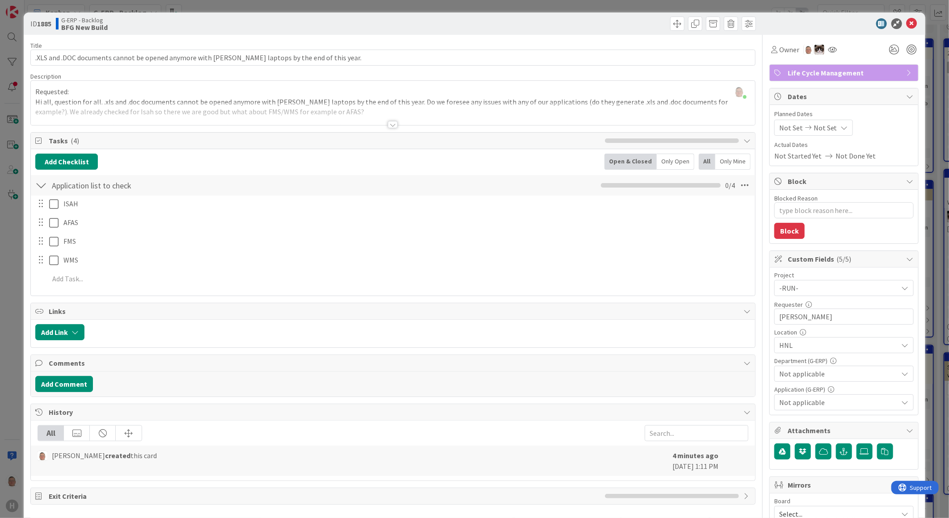
click at [391, 123] on div at bounding box center [393, 124] width 10 height 7
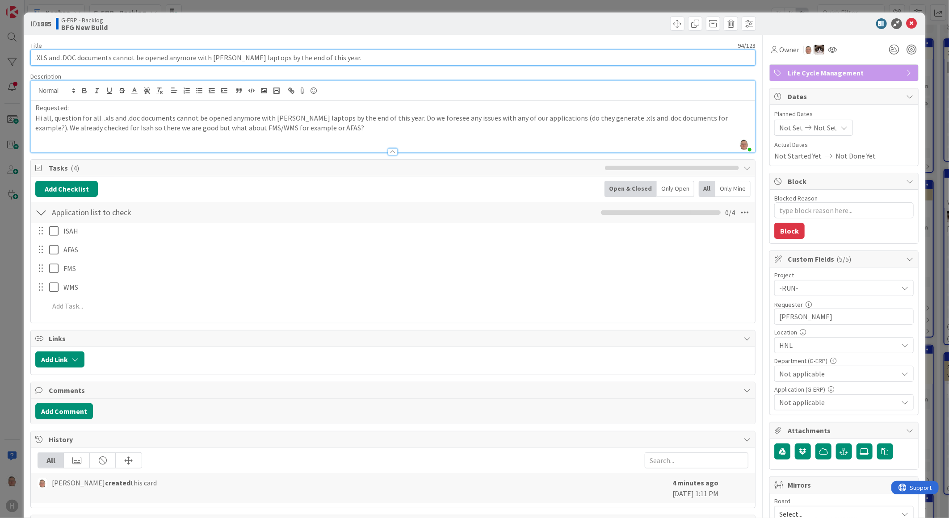
click at [36, 56] on input ".XLS and .DOC documents cannot be opened anymore with [PERSON_NAME] laptops by …" at bounding box center [392, 58] width 725 height 16
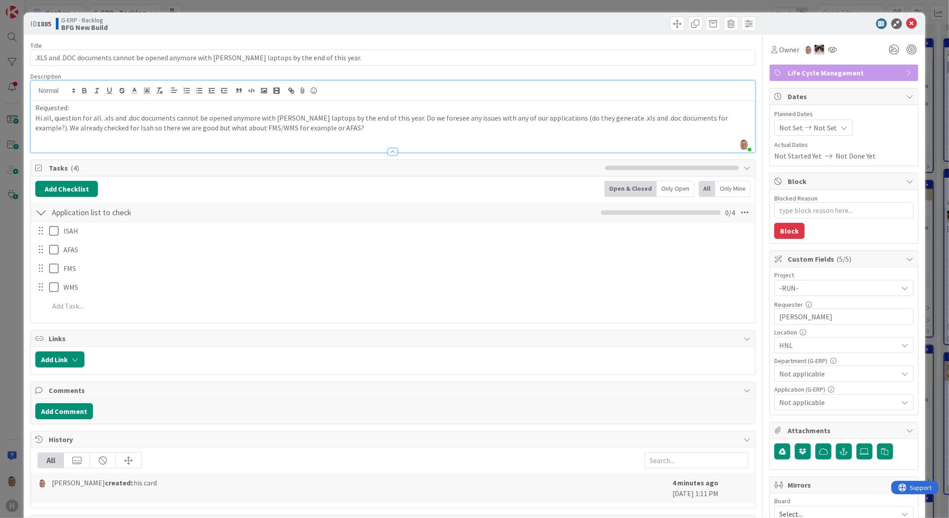
click at [841, 128] on icon at bounding box center [844, 127] width 7 height 7
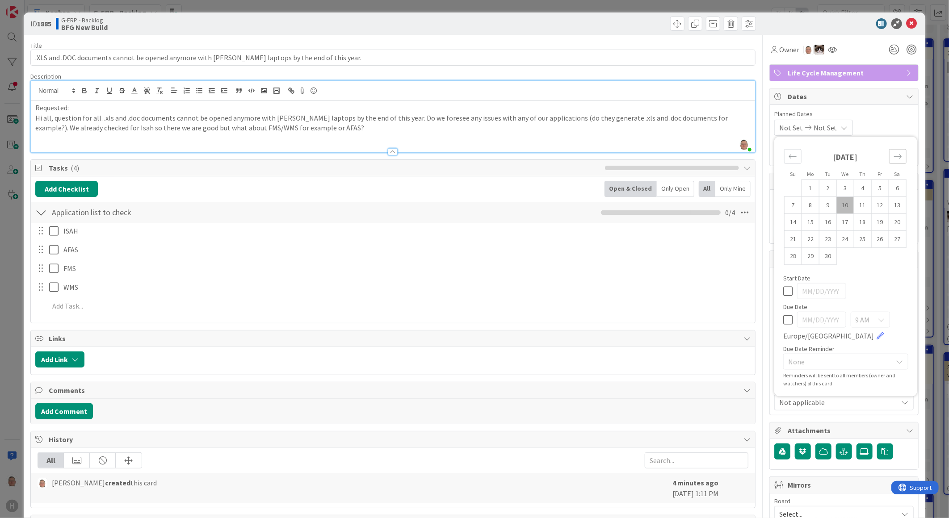
click at [893, 154] on icon "Move forward to switch to the next month." at bounding box center [897, 156] width 8 height 8
click at [836, 256] on td "31" at bounding box center [844, 255] width 17 height 17
type input "[DATE]"
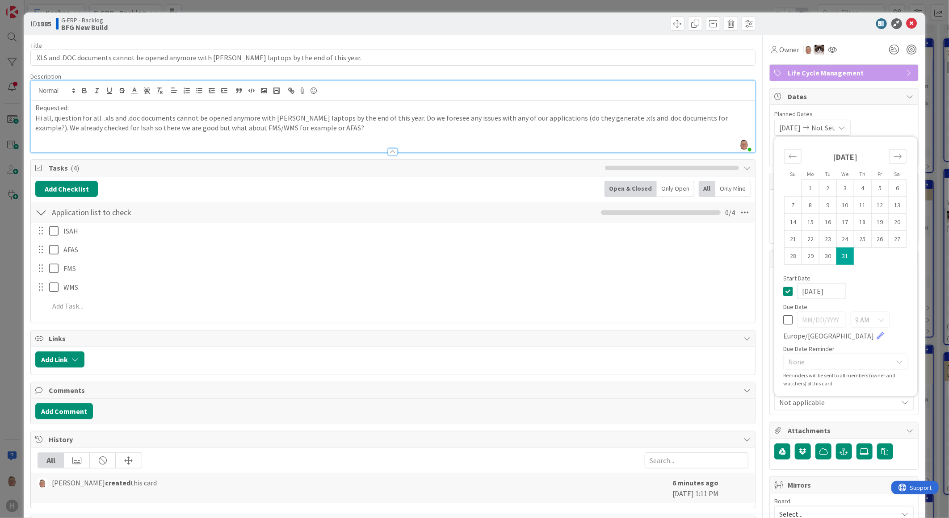
type textarea "x"
click at [875, 267] on div "[DATE] 1 2 3 4 5 6 7 8 9 10 11 12 13 14 15 16 17 18 19 20 21 22 23 24 25 26 27 …" at bounding box center [845, 208] width 142 height 134
click at [783, 293] on icon at bounding box center [787, 290] width 9 height 11
type textarea "x"
click at [783, 318] on icon at bounding box center [787, 319] width 9 height 11
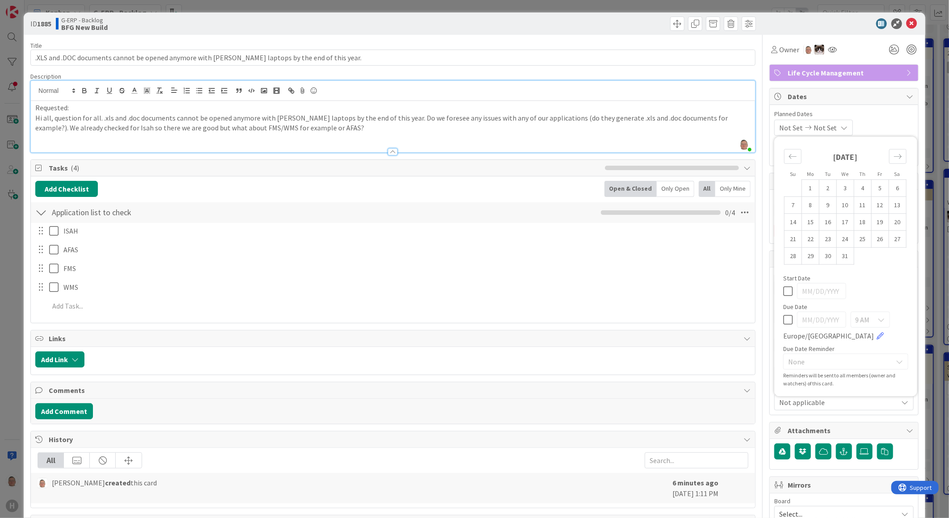
type input "[DATE]"
type textarea "x"
click at [836, 255] on td "31" at bounding box center [844, 255] width 17 height 17
type input "[DATE]"
click at [896, 364] on icon at bounding box center [899, 361] width 7 height 7
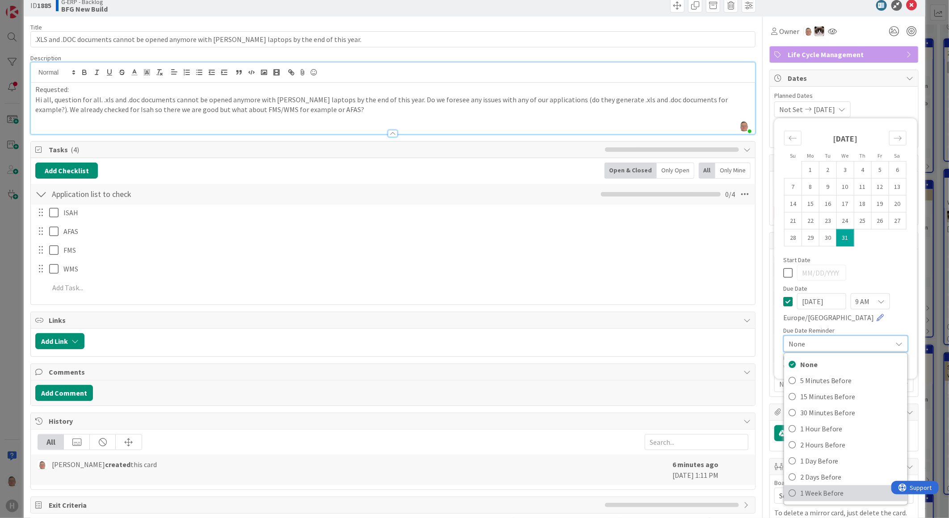
scroll to position [99, 0]
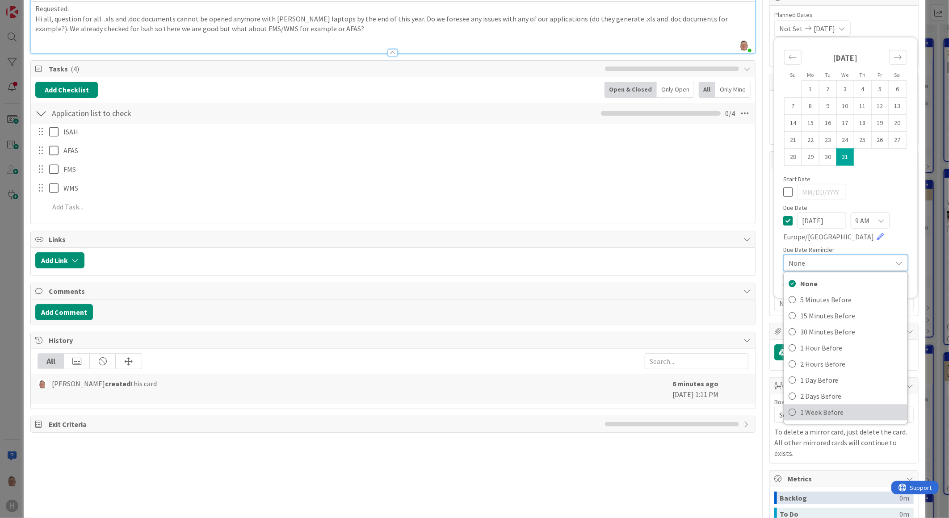
click at [810, 412] on span "1 Week Before" at bounding box center [851, 412] width 103 height 13
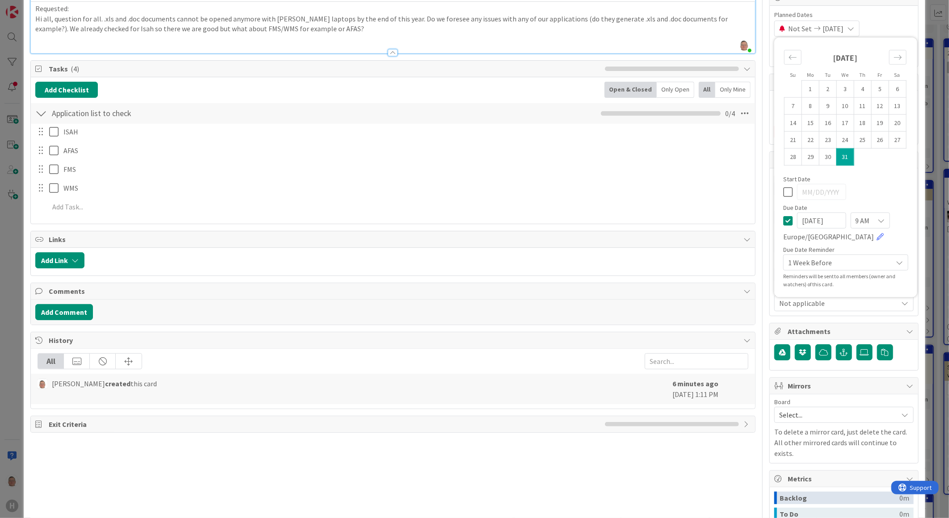
type textarea "x"
click at [829, 217] on input "[DATE]" at bounding box center [821, 221] width 49 height 16
click at [784, 222] on icon at bounding box center [787, 220] width 9 height 11
type textarea "x"
click at [784, 222] on icon at bounding box center [787, 220] width 9 height 11
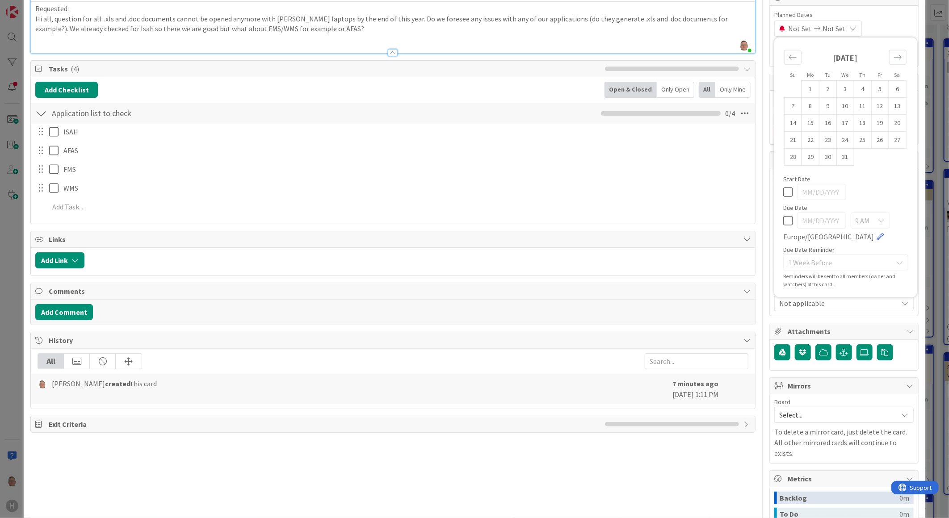
type input "[DATE]"
type textarea "x"
click at [807, 220] on input "[DATE]" at bounding box center [821, 221] width 49 height 16
type input "[DATE]"
type textarea "x"
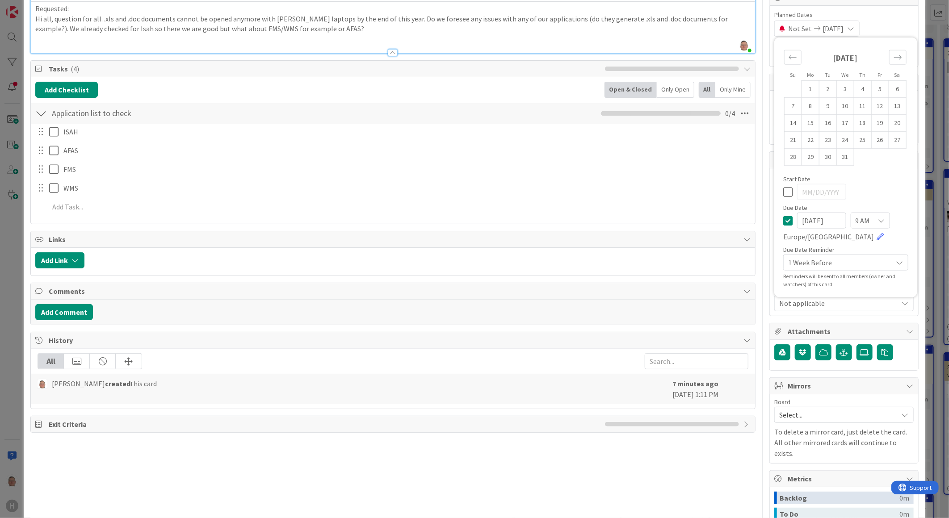
type input "[DATE]"
type textarea "x"
type input "[DATE]"
type textarea "x"
type input "[DATE]"
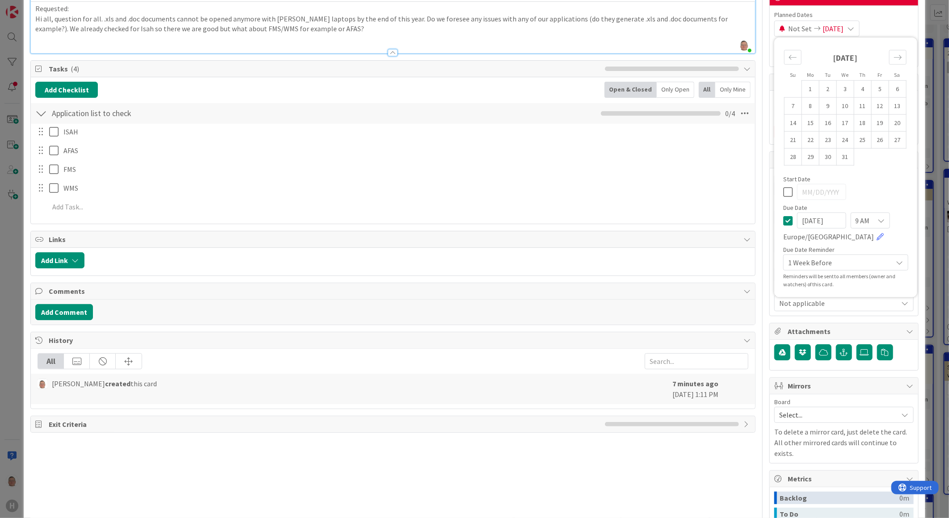
type textarea "x"
click at [868, 184] on div at bounding box center [845, 192] width 125 height 16
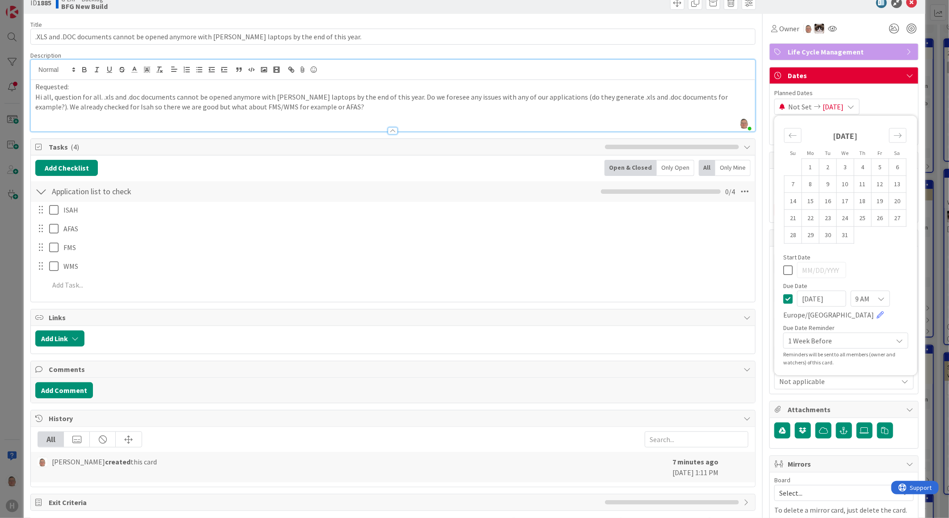
scroll to position [0, 0]
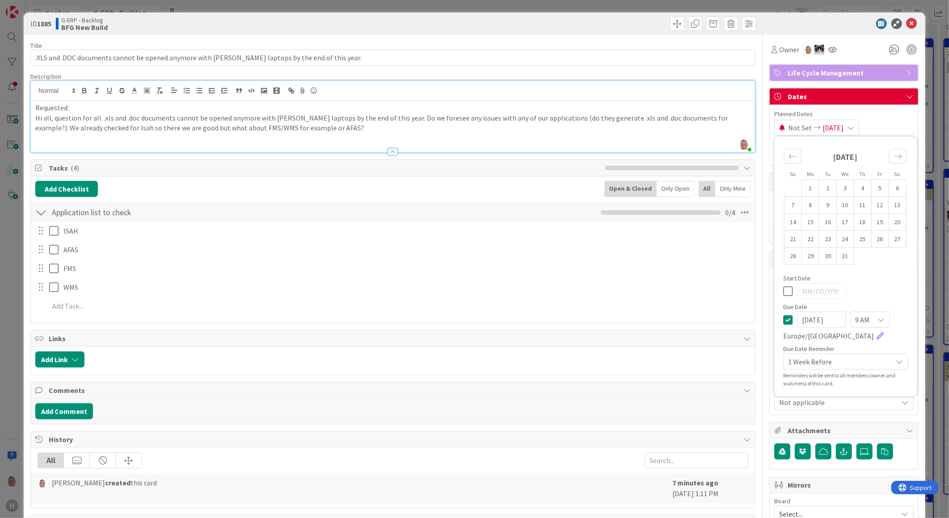
click at [811, 321] on input "[DATE]" at bounding box center [821, 320] width 49 height 16
type input "[DATE]"
type textarea "x"
type input "[DATE]"
type textarea "x"
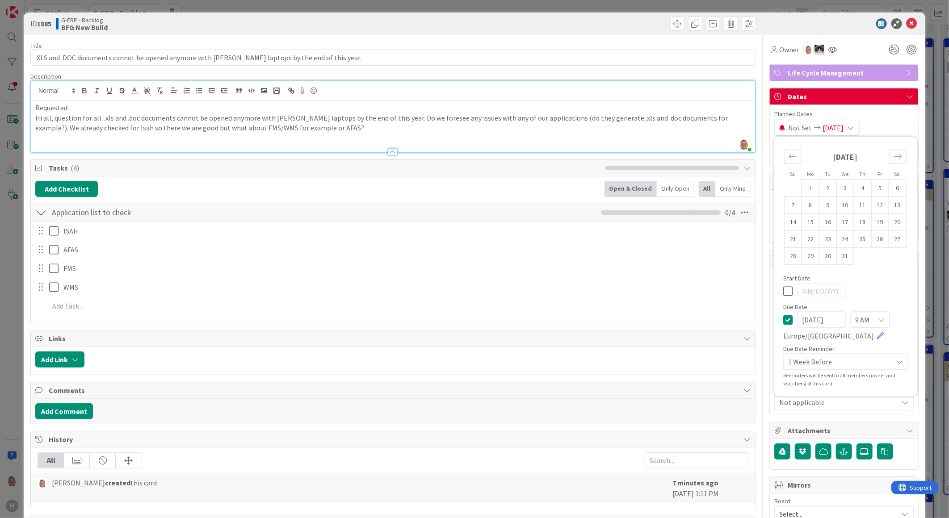
click at [881, 307] on div "Due Date" at bounding box center [845, 307] width 125 height 6
click at [812, 317] on input "[DATE]" at bounding box center [821, 320] width 49 height 16
type input "[DATE]"
type textarea "x"
type input "0"
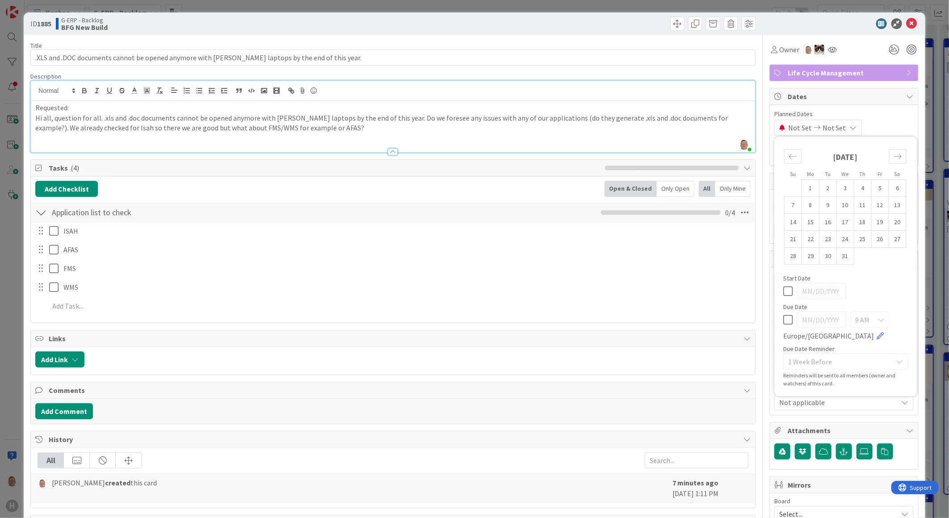
type textarea "x"
click at [783, 318] on icon at bounding box center [787, 319] width 9 height 11
type input "[DATE]"
type textarea "x"
click at [788, 153] on icon "Move backward to switch to the previous month." at bounding box center [792, 156] width 8 height 8
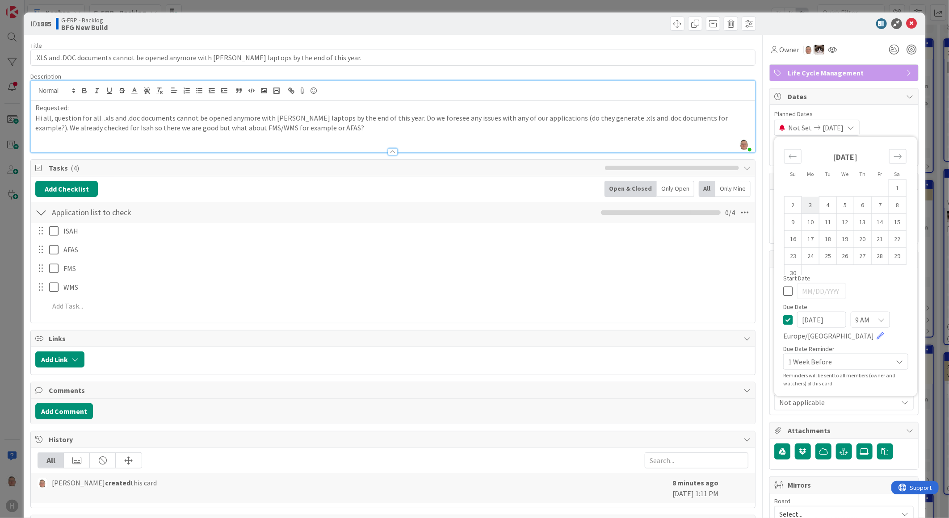
click at [803, 204] on td "3" at bounding box center [809, 205] width 17 height 17
type input "[DATE]"
type textarea "x"
click at [783, 316] on icon at bounding box center [787, 319] width 9 height 11
type input "[DATE]"
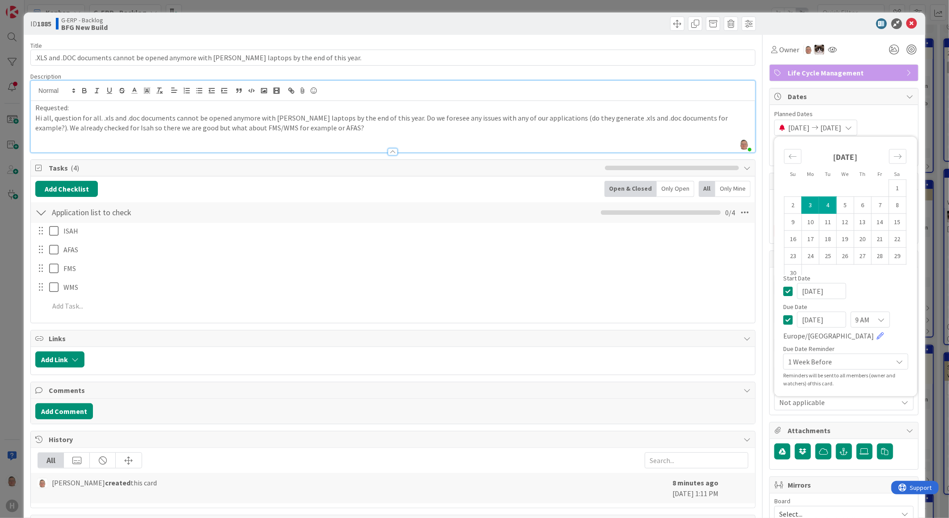
type textarea "x"
click at [783, 289] on icon at bounding box center [787, 290] width 9 height 11
type textarea "x"
click at [812, 319] on input "[DATE]" at bounding box center [821, 320] width 49 height 16
type input "[DATE]"
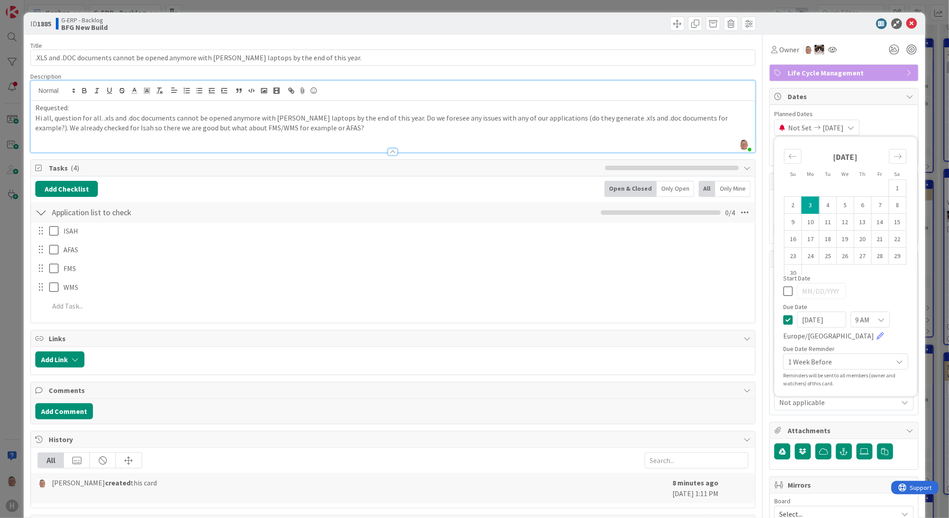
type textarea "x"
type input "[DATE]"
type textarea "x"
click at [860, 279] on div "Start Date" at bounding box center [845, 278] width 125 height 6
click at [811, 316] on input "[DATE]" at bounding box center [821, 320] width 49 height 16
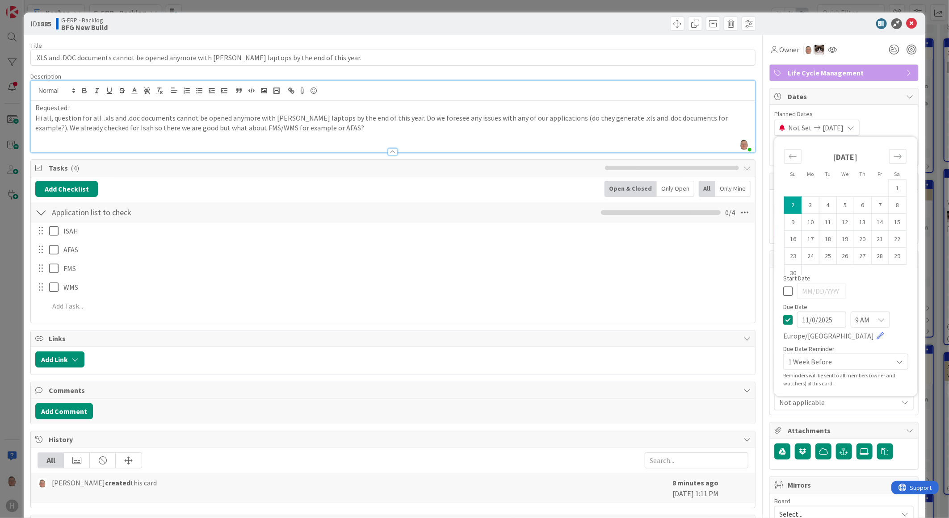
type input "[DATE]"
type textarea "x"
type input "[DATE]"
type textarea "x"
click at [807, 205] on td "3" at bounding box center [809, 205] width 17 height 17
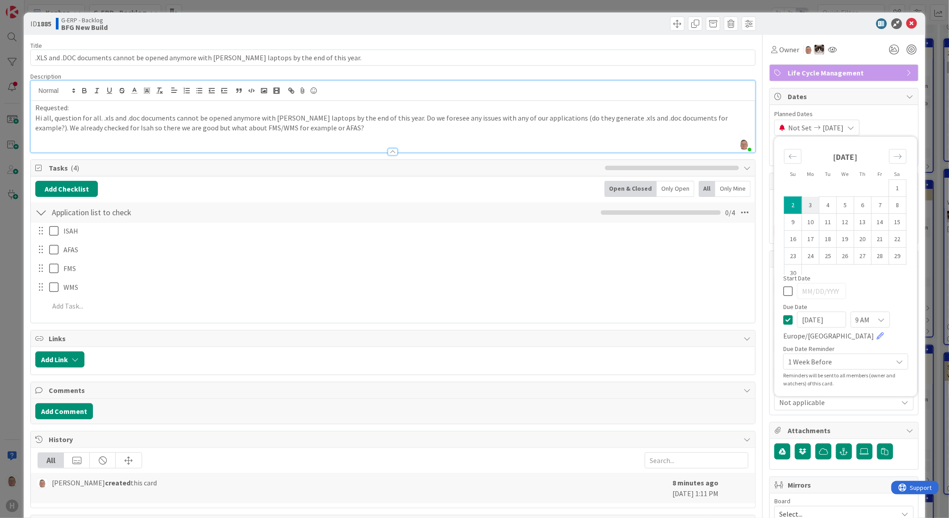
type input "[DATE]"
click at [862, 293] on div at bounding box center [845, 291] width 125 height 16
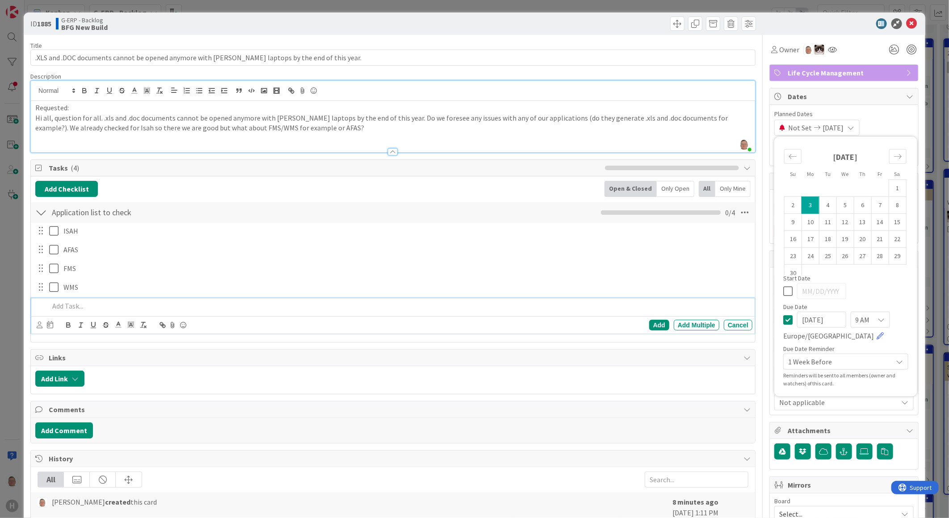
click at [630, 298] on div at bounding box center [399, 306] width 707 height 16
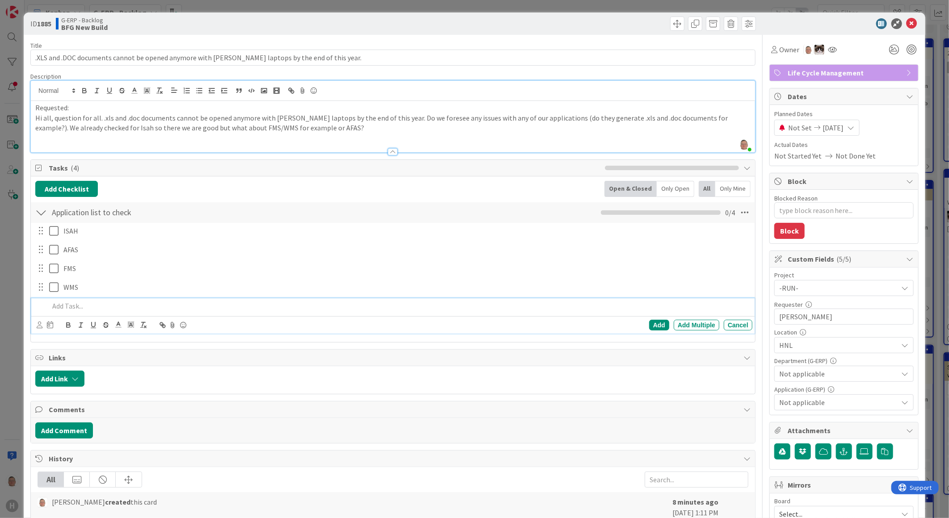
click at [393, 118] on p "Hi all, question for all. .xls and .doc documents cannot be opened anymore with…" at bounding box center [392, 123] width 715 height 20
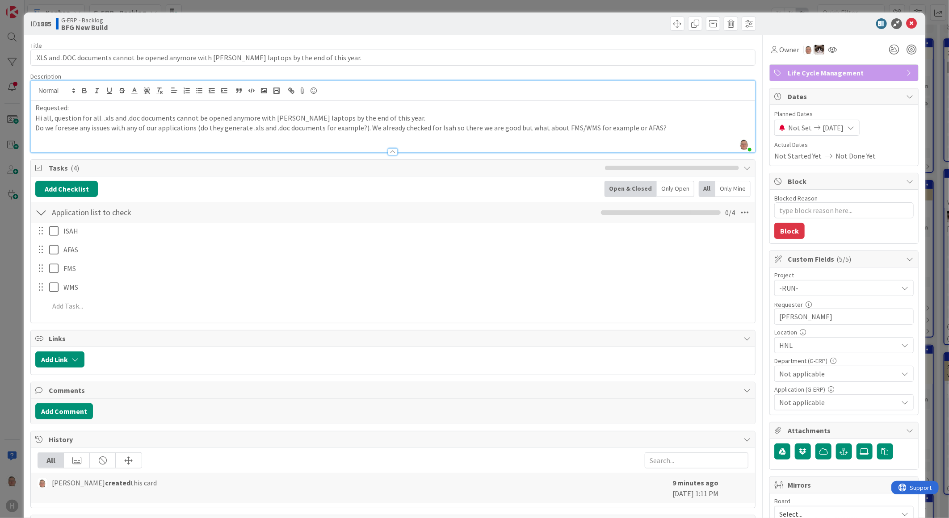
drag, startPoint x: 365, startPoint y: 130, endPoint x: 472, endPoint y: 145, distance: 107.7
click at [367, 130] on p "Do we foresee any issues with any of our applications (do they generate .xls an…" at bounding box center [392, 128] width 715 height 10
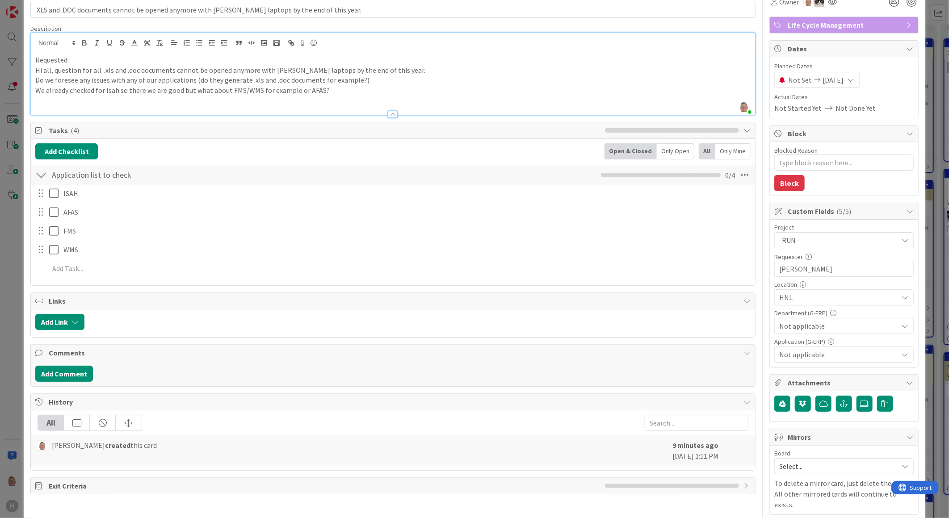
scroll to position [32, 0]
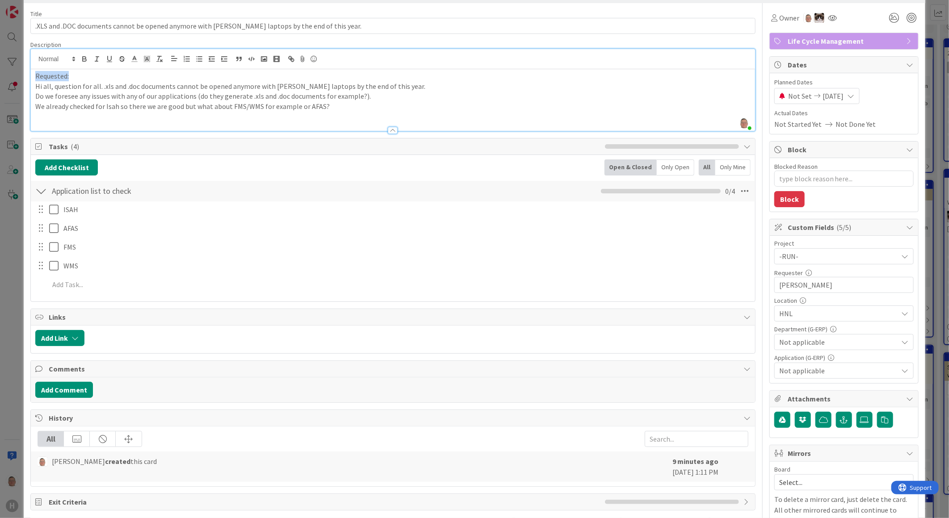
drag, startPoint x: 69, startPoint y: 77, endPoint x: 18, endPoint y: 77, distance: 50.9
click at [18, 77] on div "ID 1885 G-ERP - Backlog BFG New Build Title 94 / 128 .XLS and .DOC documents ca…" at bounding box center [474, 259] width 949 height 518
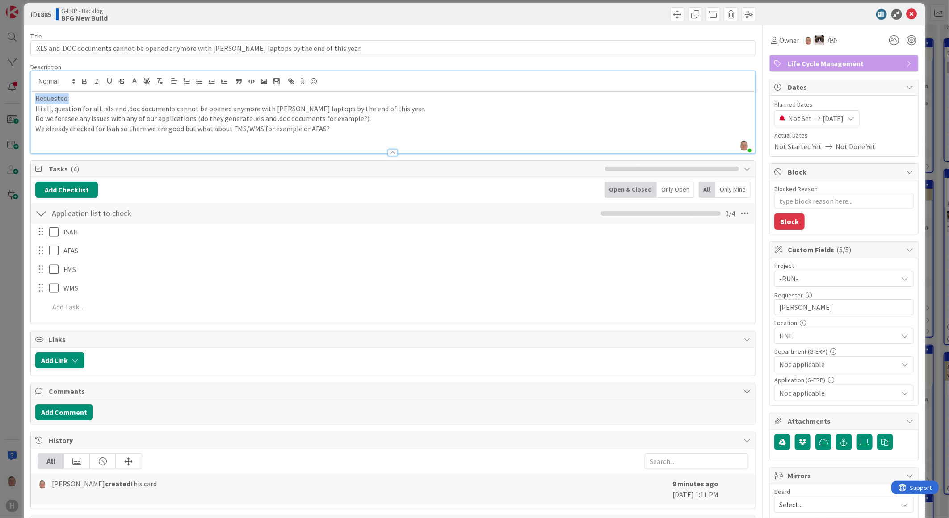
scroll to position [0, 0]
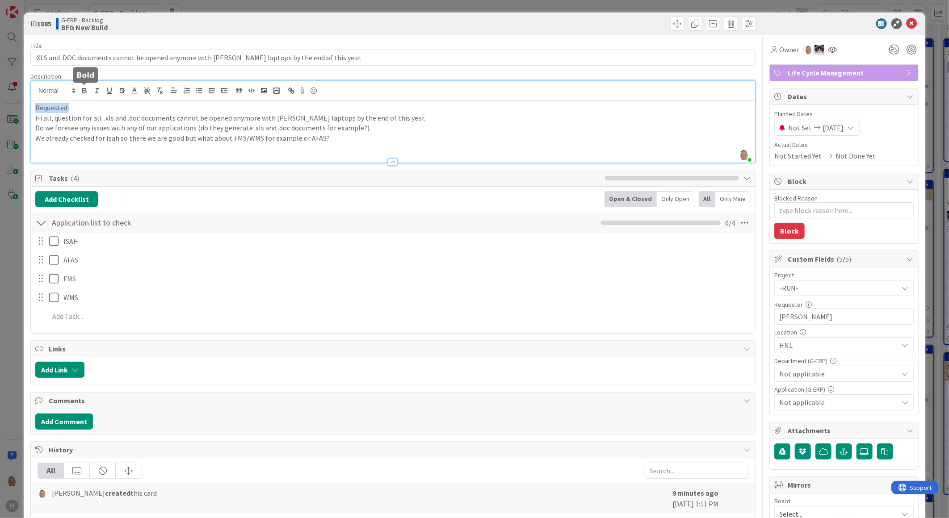
click at [85, 88] on icon "button" at bounding box center [84, 89] width 3 height 2
type textarea "x"
click at [56, 148] on p at bounding box center [392, 148] width 715 height 10
click at [68, 420] on button "Add Comment" at bounding box center [64, 422] width 58 height 16
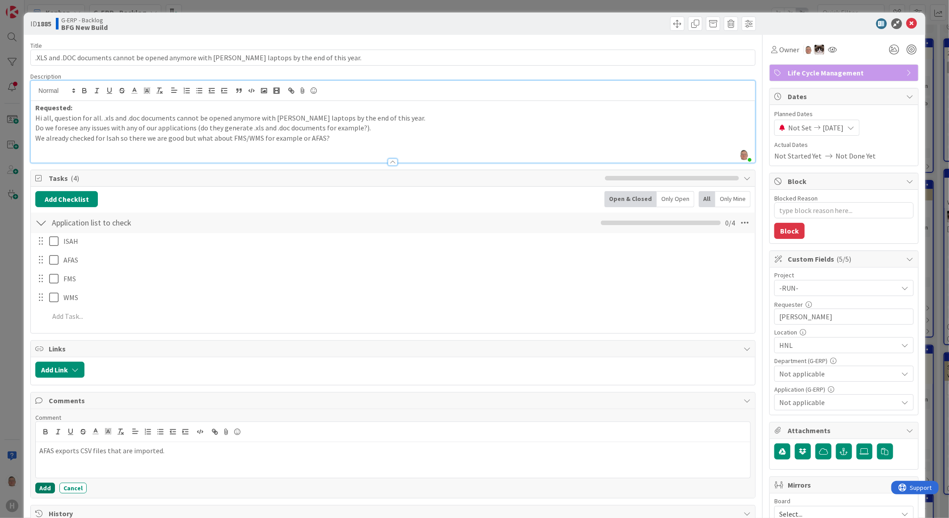
click at [43, 488] on button "Add" at bounding box center [45, 488] width 20 height 11
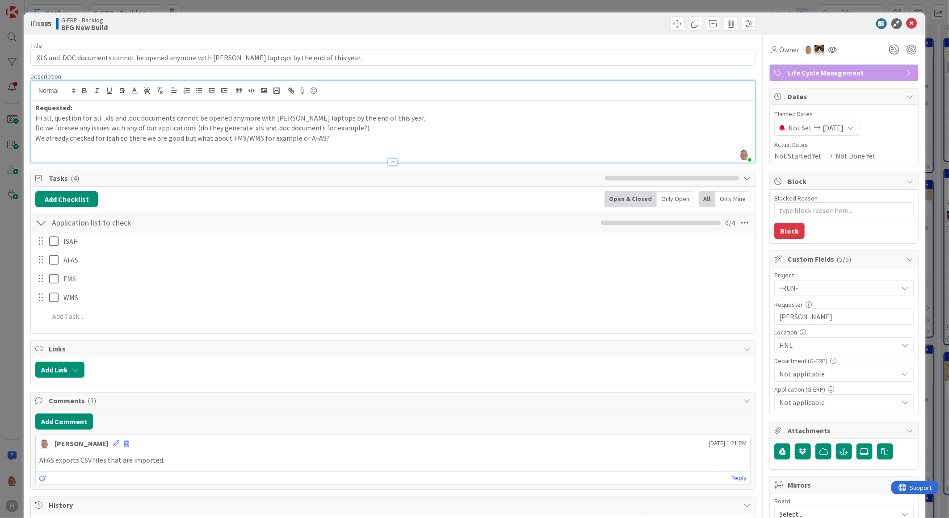
click at [328, 137] on p "We already checked for Isah so there we are good but what about FMS/WMS for exa…" at bounding box center [392, 138] width 715 height 10
click at [57, 145] on p at bounding box center [392, 148] width 715 height 10
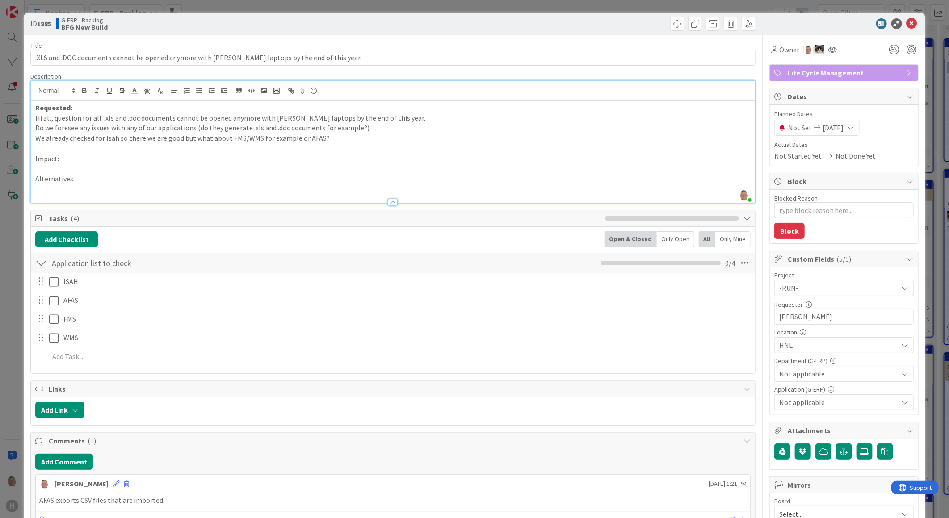
click at [66, 168] on p at bounding box center [392, 168] width 715 height 10
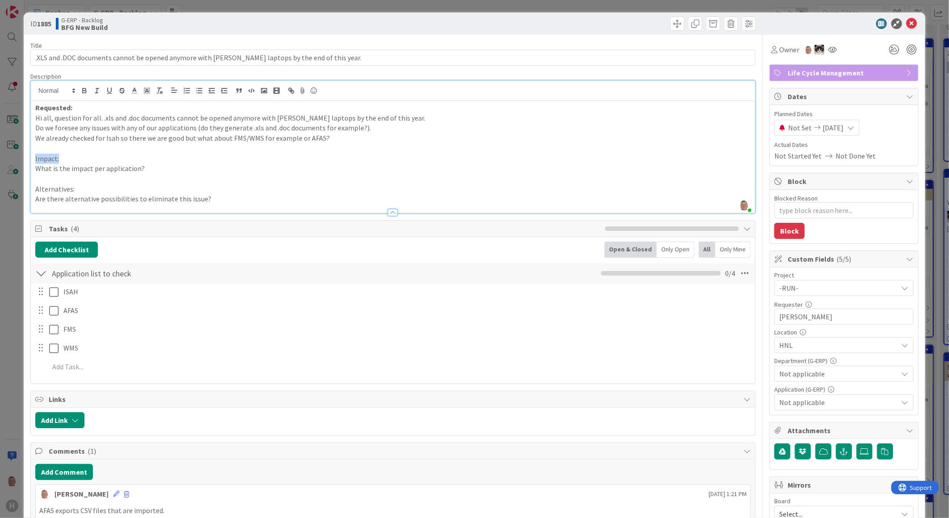
drag, startPoint x: 63, startPoint y: 158, endPoint x: 29, endPoint y: 162, distance: 33.2
click at [31, 163] on div "Requested: Hi all, question for all. .xls and .doc documents cannot be opened a…" at bounding box center [393, 157] width 724 height 112
click at [85, 92] on icon "button" at bounding box center [84, 91] width 8 height 8
drag, startPoint x: 73, startPoint y: 190, endPoint x: 14, endPoint y: 194, distance: 58.6
click at [14, 194] on div "ID 1885 G-ERP - Backlog BFG New Build Title 94 / 128 .XLS and .DOC documents ca…" at bounding box center [474, 259] width 949 height 518
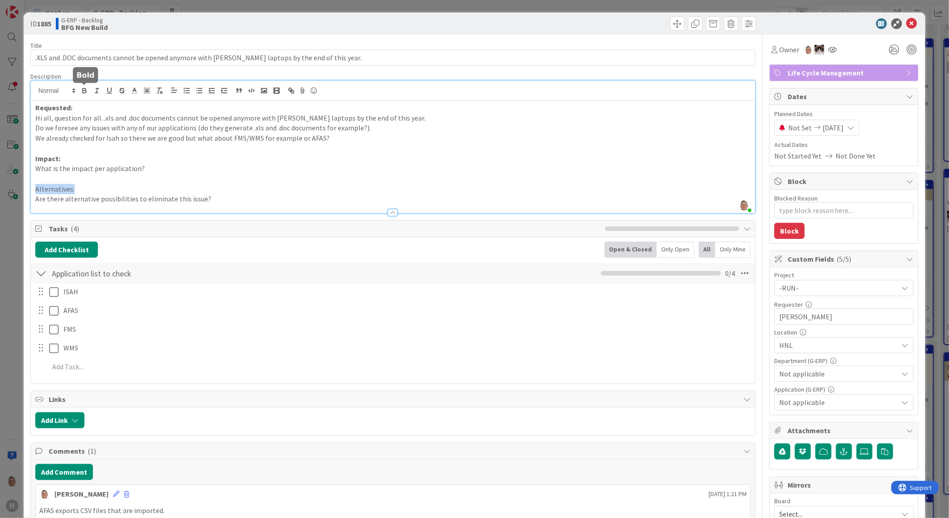
click at [83, 88] on icon "button" at bounding box center [84, 91] width 8 height 8
click at [215, 245] on div "Add Checklist Back Open & Closed Only Open All Only Mine" at bounding box center [392, 250] width 715 height 16
type textarea "x"
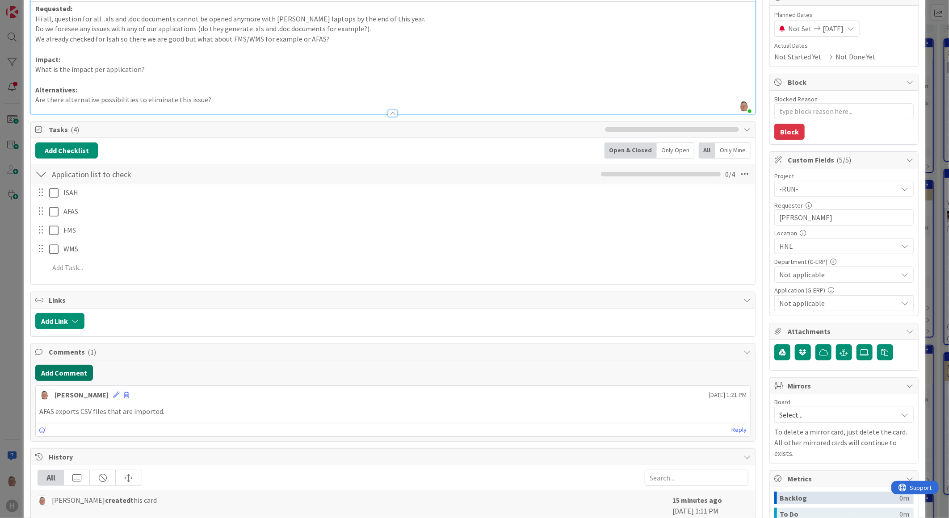
click at [65, 372] on button "Add Comment" at bounding box center [64, 373] width 58 height 16
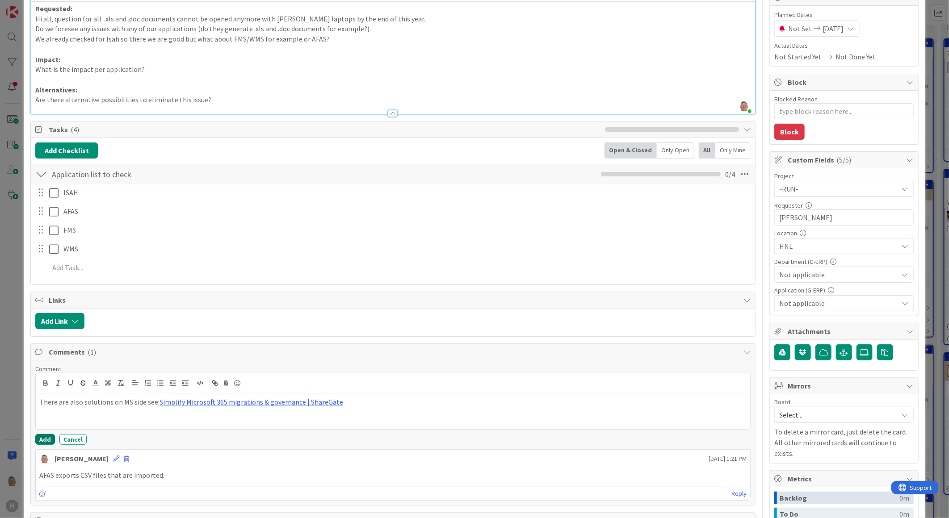
click at [43, 440] on button "Add" at bounding box center [45, 439] width 20 height 11
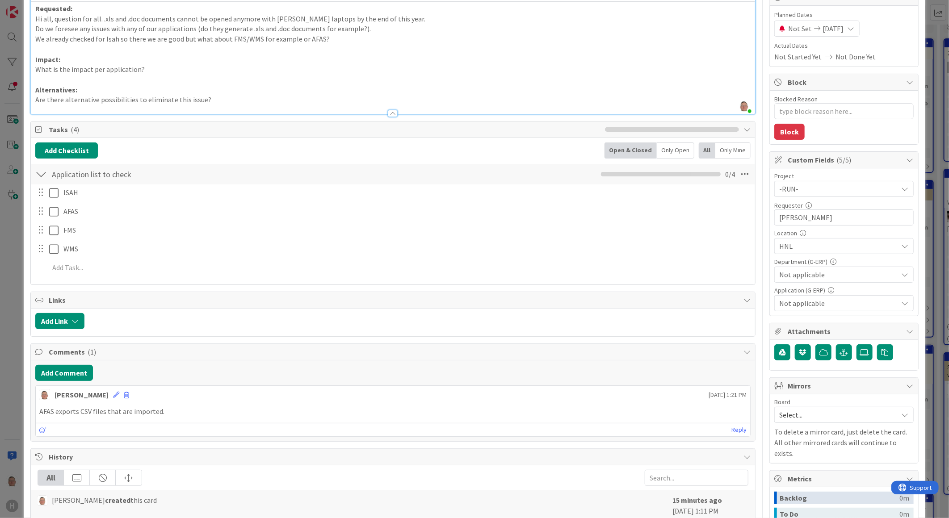
type textarea "x"
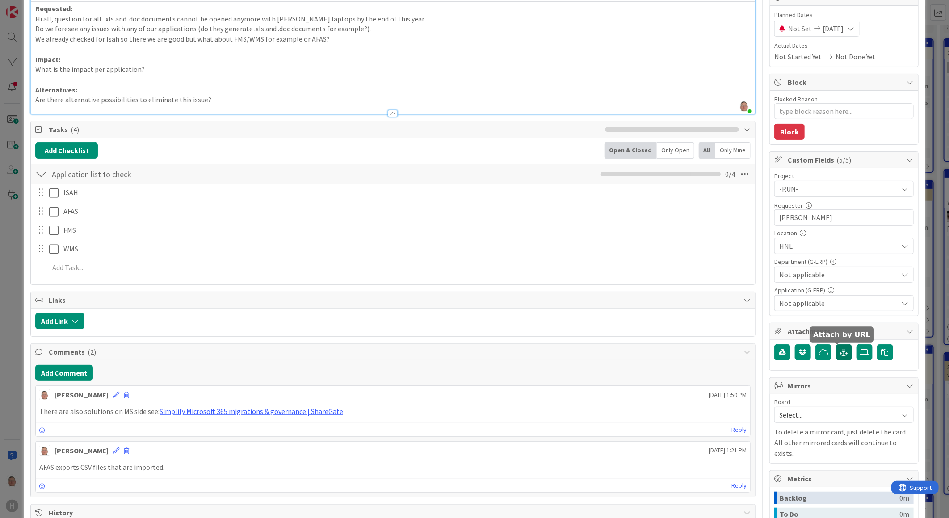
click at [840, 351] on icon "button" at bounding box center [844, 352] width 8 height 7
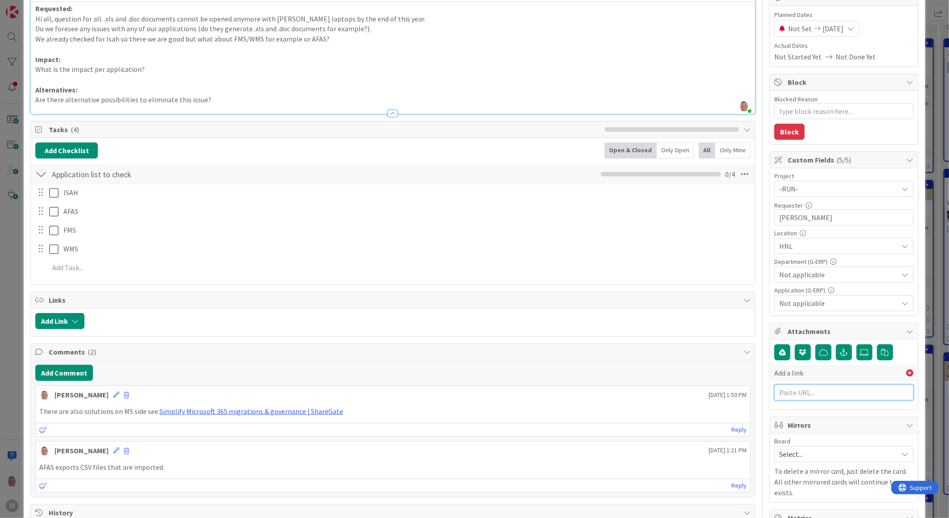
click at [800, 391] on input "text" at bounding box center [843, 393] width 139 height 16
drag, startPoint x: 845, startPoint y: 394, endPoint x: 711, endPoint y: 377, distance: 135.2
click at [712, 377] on div "Title 94 / 128 .XLS and .DOC documents cannot be opened anymore with [PERSON_NA…" at bounding box center [474, 327] width 888 height 783
paste input "[URL][DOMAIN_NAME]"
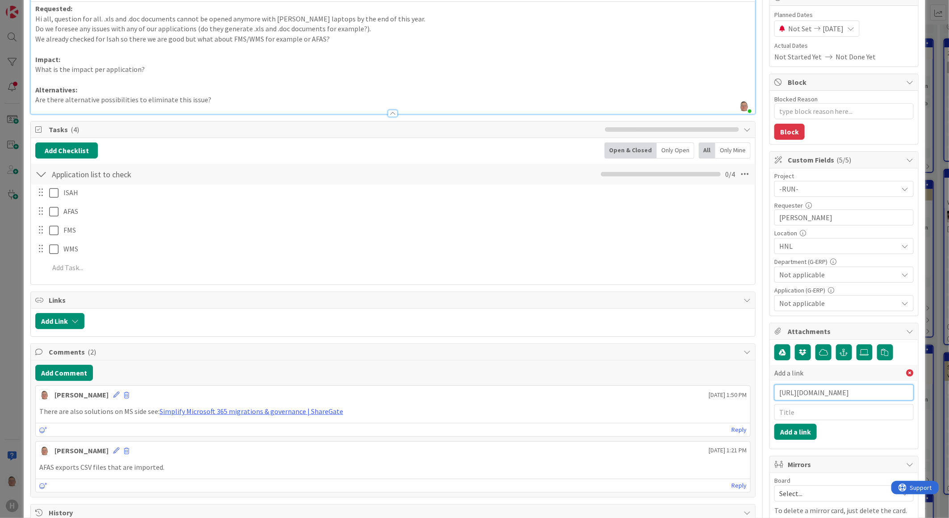
type input "[URL][DOMAIN_NAME]"
click at [782, 411] on input "text" at bounding box center [843, 412] width 139 height 16
type textarea "x"
